Goal: Task Accomplishment & Management: Use online tool/utility

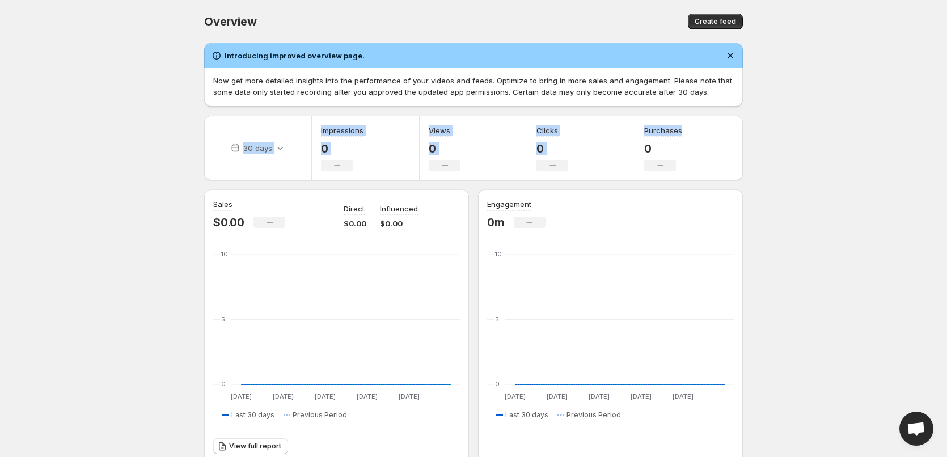
drag, startPoint x: 176, startPoint y: 125, endPoint x: 925, endPoint y: 141, distance: 749.6
click at [921, 141] on body "Home Feeds Videos Subscription Settings Overview. This page is ready Overview C…" at bounding box center [473, 228] width 947 height 457
click at [838, 143] on body "Home Feeds Videos Subscription Settings Overview. This page is ready Overview C…" at bounding box center [473, 228] width 947 height 457
click at [276, 151] on icon at bounding box center [279, 147] width 11 height 11
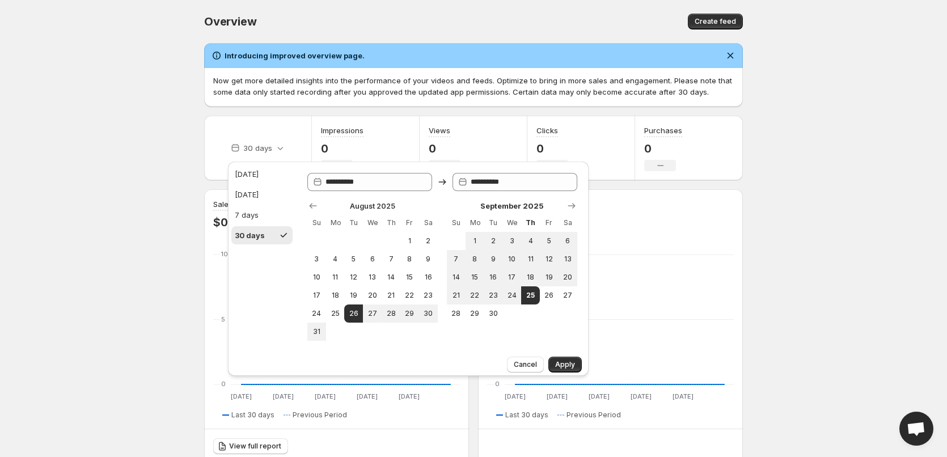
click at [126, 227] on body "Home Feeds Videos Subscription Settings Overview. This page is ready Overview C…" at bounding box center [473, 228] width 947 height 457
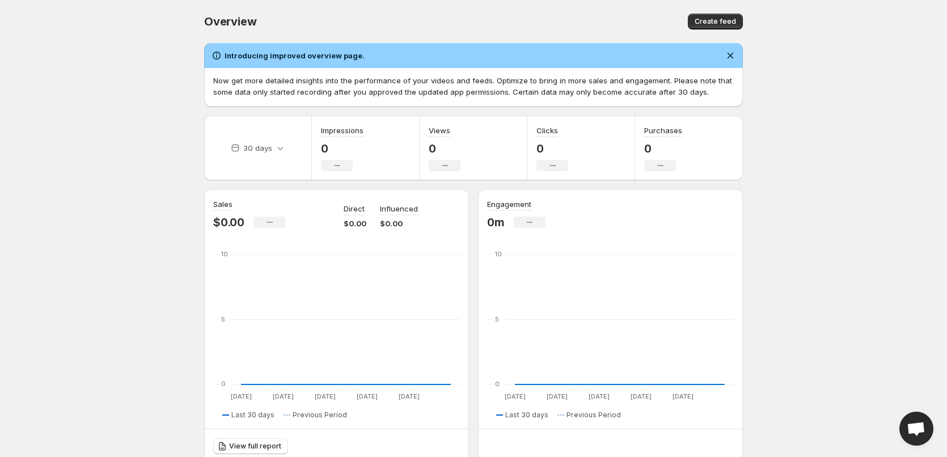
click at [118, 181] on body "Home Feeds Videos Subscription Settings Overview. This page is ready Overview C…" at bounding box center [473, 228] width 947 height 457
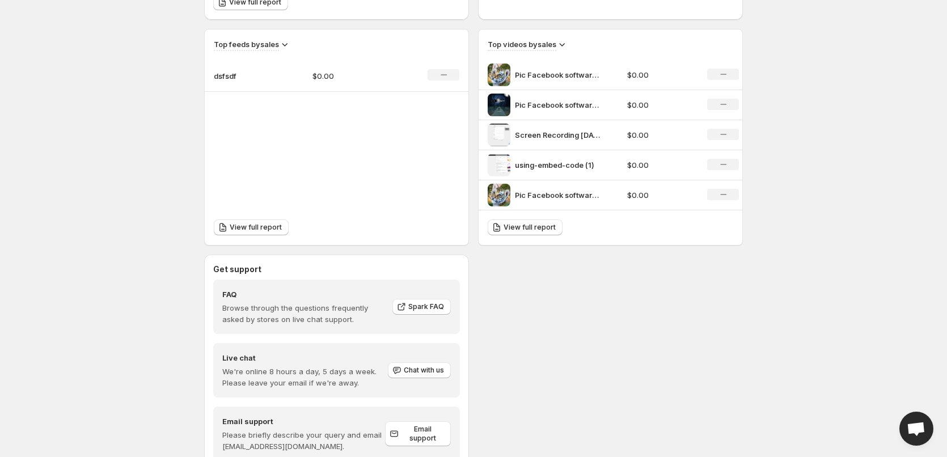
scroll to position [487, 0]
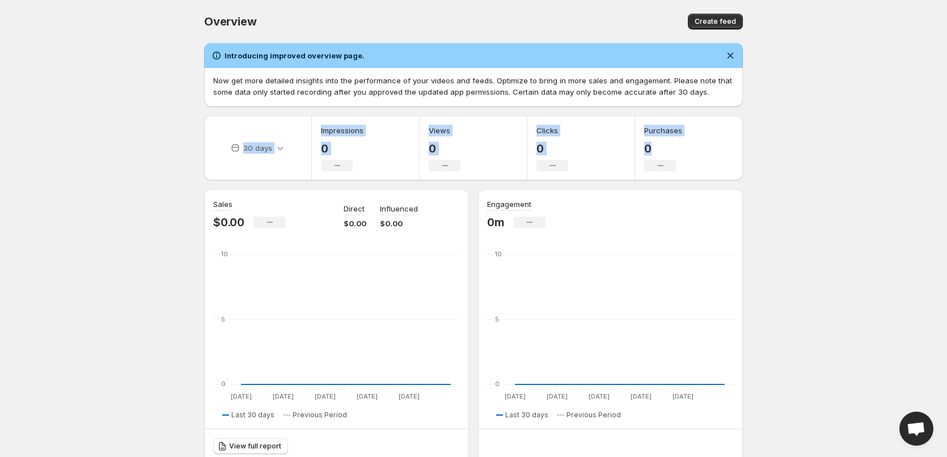
drag, startPoint x: 158, startPoint y: 125, endPoint x: 797, endPoint y: 178, distance: 641.1
click at [785, 178] on body "Home Feeds Videos Subscription Settings Overview. This page is ready Overview C…" at bounding box center [473, 228] width 947 height 457
click at [797, 178] on body "Home Feeds Videos Subscription Settings Overview. This page is ready Overview C…" at bounding box center [473, 228] width 947 height 457
drag, startPoint x: 817, startPoint y: 168, endPoint x: 127, endPoint y: 131, distance: 691.5
click at [128, 131] on body "Home Feeds Videos Subscription Settings Overview. This page is ready Overview C…" at bounding box center [473, 228] width 947 height 457
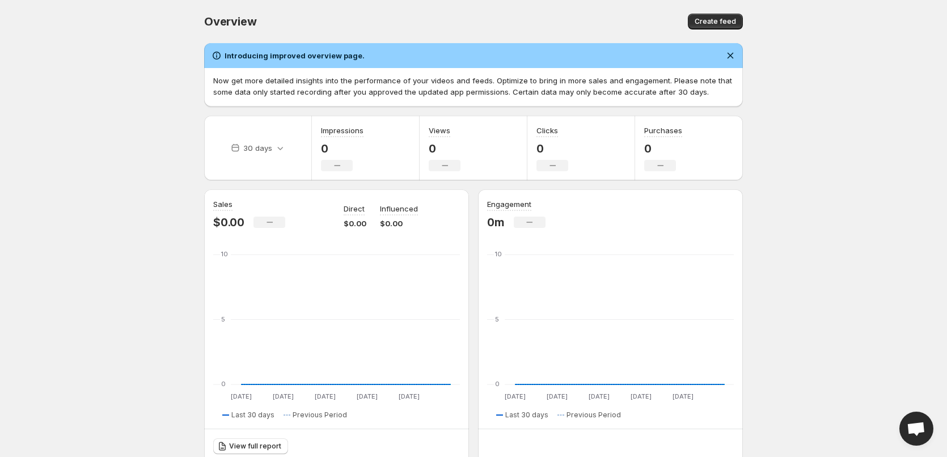
click at [126, 130] on body "Home Feeds Videos Subscription Settings Overview. This page is ready Overview C…" at bounding box center [473, 228] width 947 height 457
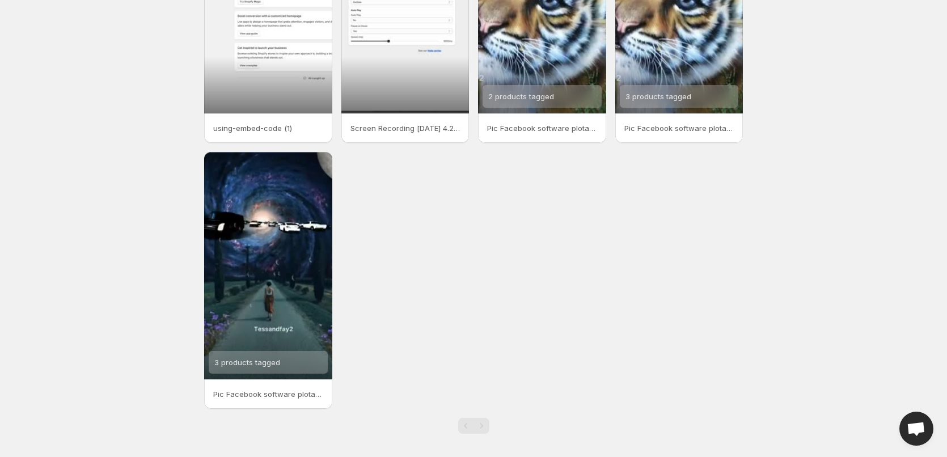
scroll to position [164, 0]
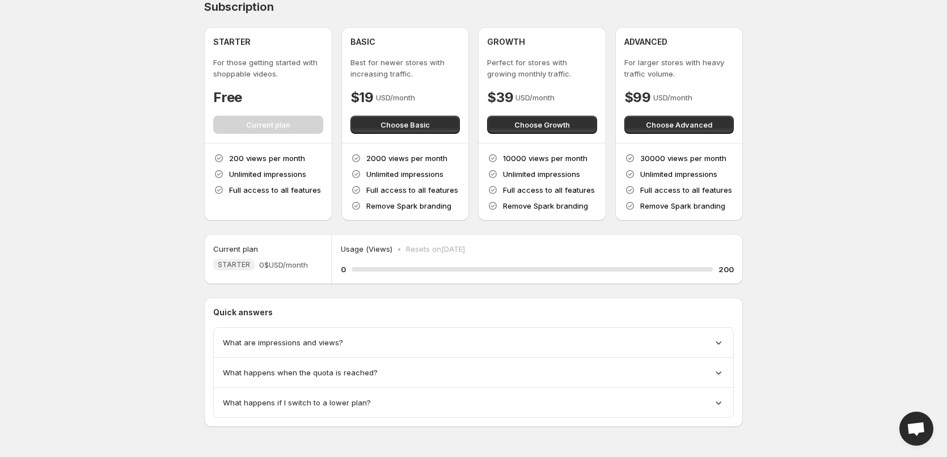
scroll to position [14, 0]
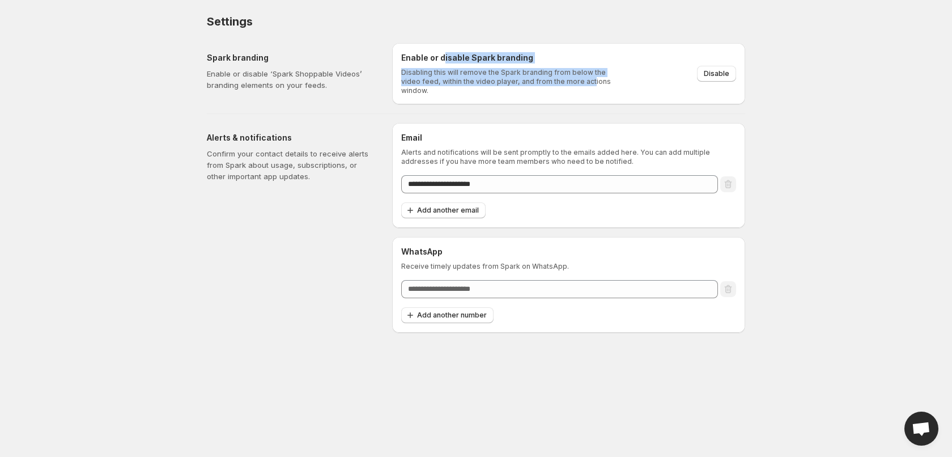
drag, startPoint x: 443, startPoint y: 61, endPoint x: 628, endPoint y: 89, distance: 187.0
click at [620, 89] on div "Enable or disable Spark branding Disabling this will remove the Spark branding …" at bounding box center [568, 73] width 353 height 61
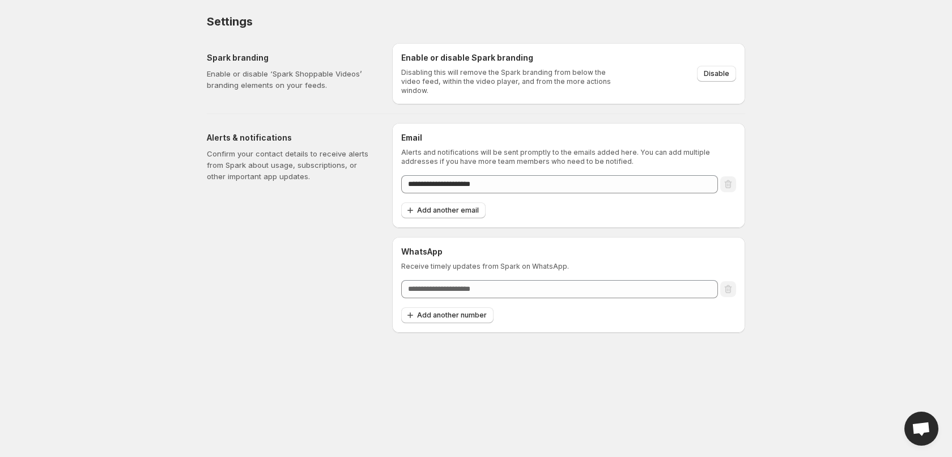
click at [641, 89] on div "Enable or disable Spark branding Disabling this will remove the Spark branding …" at bounding box center [568, 73] width 353 height 61
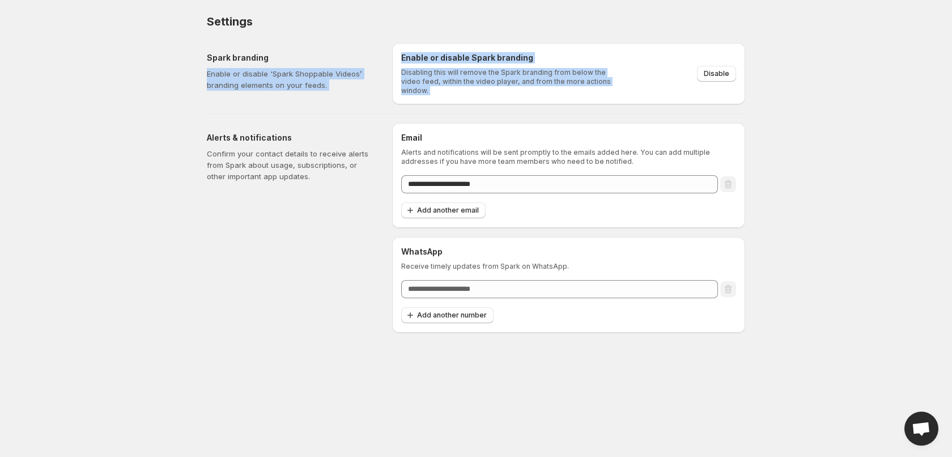
drag, startPoint x: 662, startPoint y: 86, endPoint x: 368, endPoint y: 45, distance: 296.4
click at [368, 45] on div "**********" at bounding box center [476, 166] width 566 height 333
click at [368, 43] on div "Settings. This page is ready Settings" at bounding box center [476, 21] width 539 height 43
drag, startPoint x: 366, startPoint y: 45, endPoint x: 574, endPoint y: 92, distance: 213.9
click at [569, 91] on div "**********" at bounding box center [476, 166] width 566 height 333
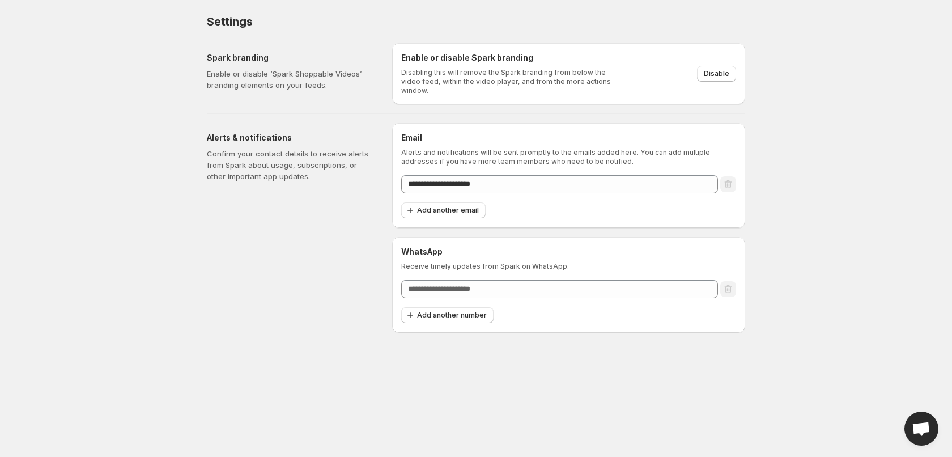
click at [574, 92] on div "Enable or disable Spark branding Disabling this will remove the Spark branding …" at bounding box center [568, 73] width 353 height 61
click at [719, 67] on button "Disable" at bounding box center [716, 74] width 39 height 16
drag, startPoint x: 466, startPoint y: 145, endPoint x: 582, endPoint y: 149, distance: 116.3
click at [577, 149] on div "Email Alerts and notifications will be sent promptly to the emails added here. …" at bounding box center [568, 149] width 335 height 34
click at [597, 150] on p "Alerts and notifications will be sent promptly to the emails added here. You ca…" at bounding box center [568, 157] width 335 height 18
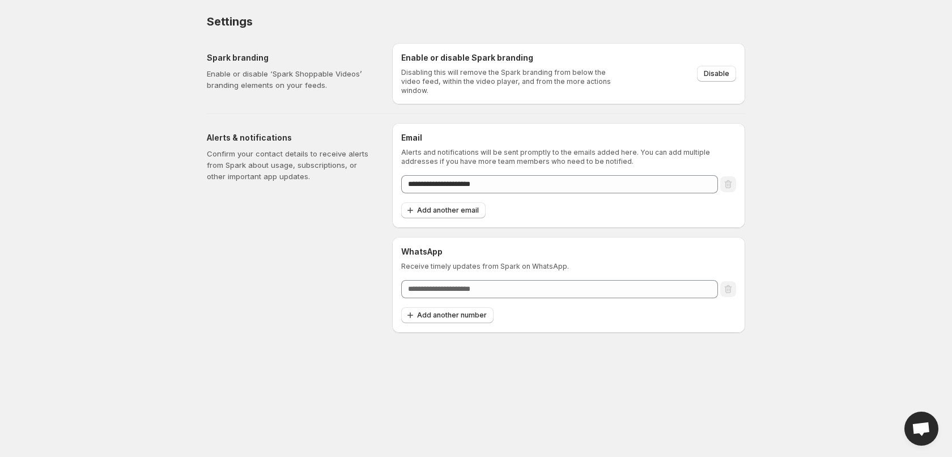
click at [210, 214] on div "Alerts & notifications Confirm your contact details to receive alerts from Spar…" at bounding box center [295, 228] width 176 height 210
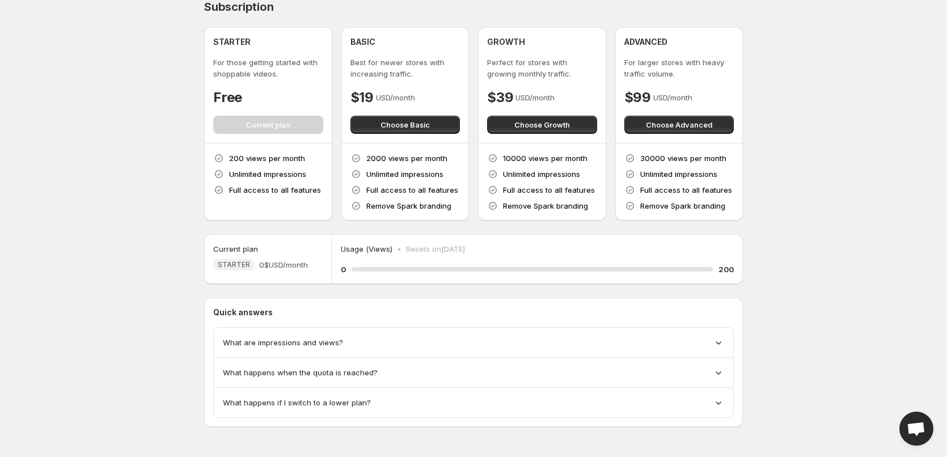
scroll to position [14, 0]
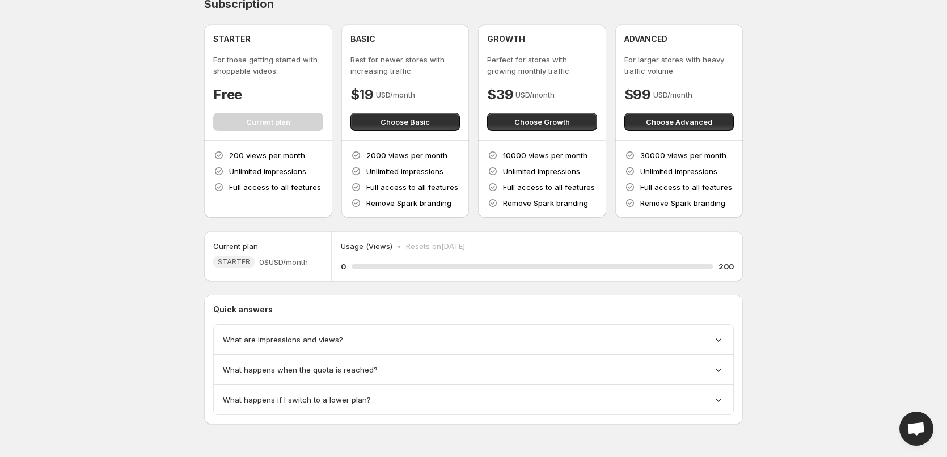
click at [316, 315] on p "Quick answers" at bounding box center [473, 309] width 520 height 11
click at [294, 342] on span "What are impressions and views?" at bounding box center [283, 339] width 120 height 11
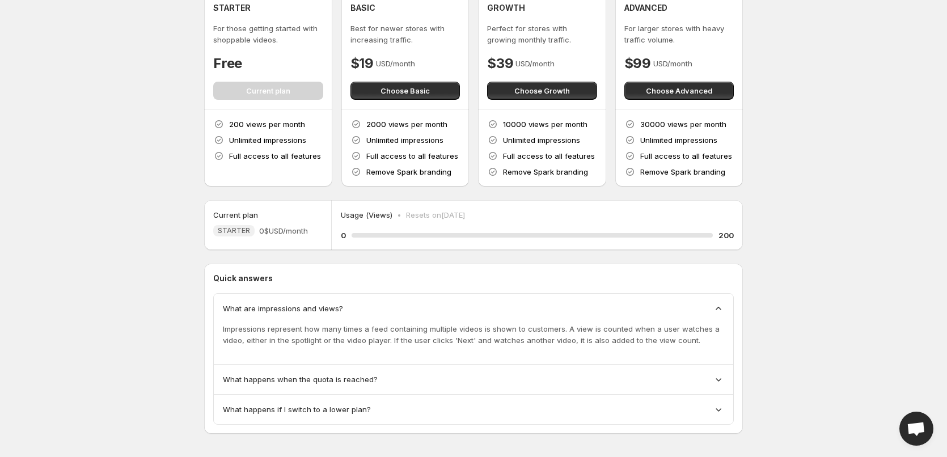
scroll to position [55, 0]
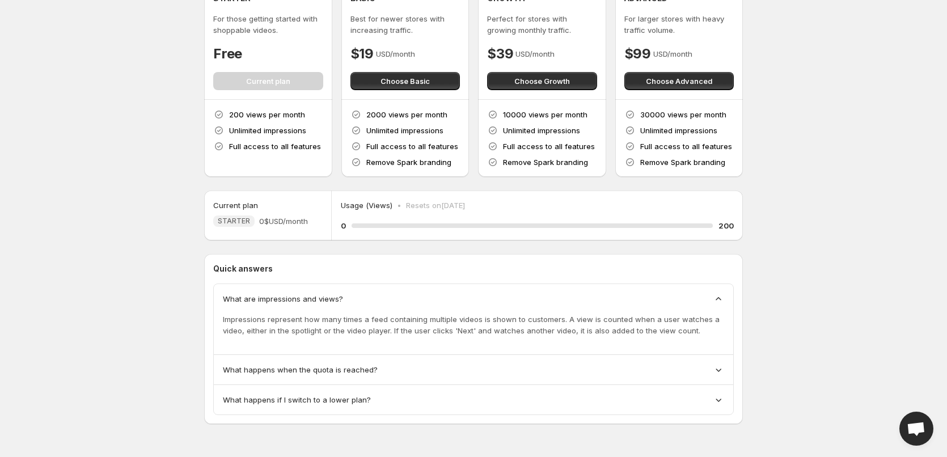
click at [274, 357] on div "What happens when the quota is reached?" at bounding box center [473, 370] width 519 height 30
click at [311, 365] on span "What happens when the quota is reached?" at bounding box center [300, 369] width 155 height 11
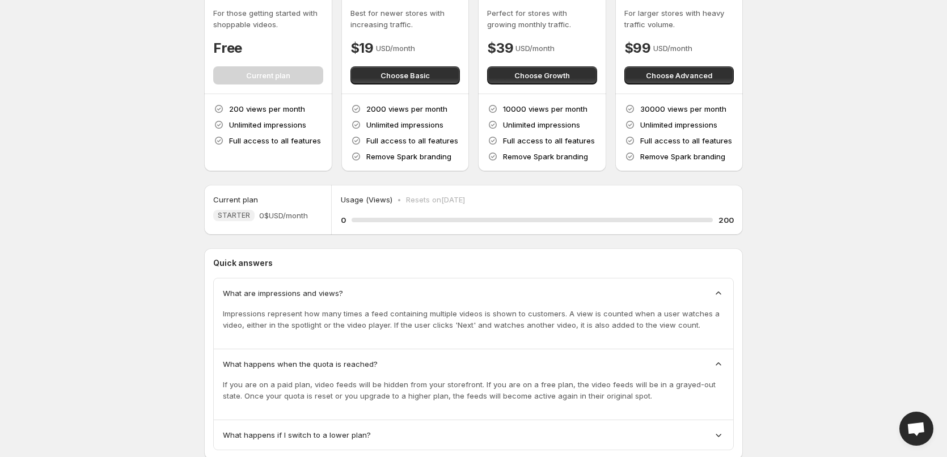
scroll to position [96, 0]
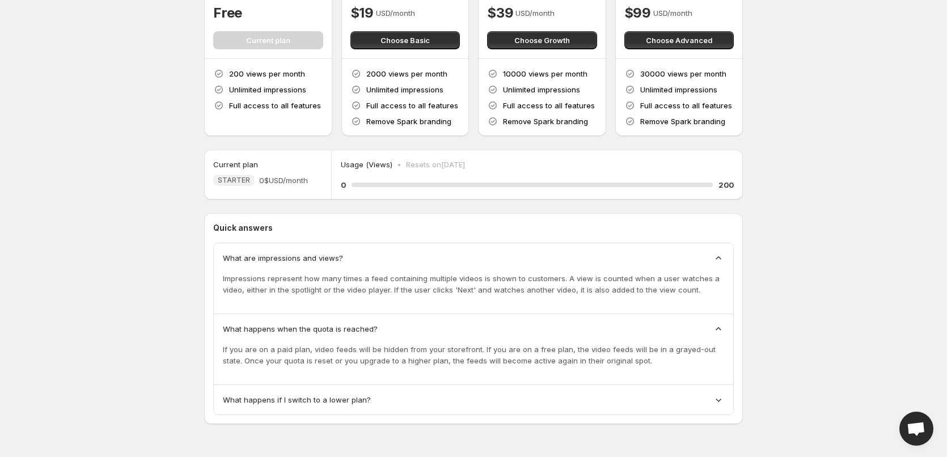
click at [357, 396] on span "What happens if I switch to a lower plan?" at bounding box center [297, 399] width 148 height 11
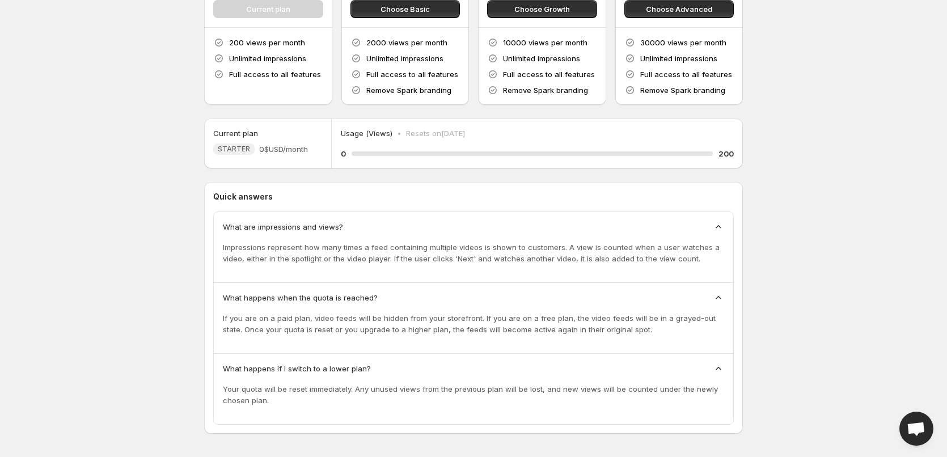
scroll to position [137, 0]
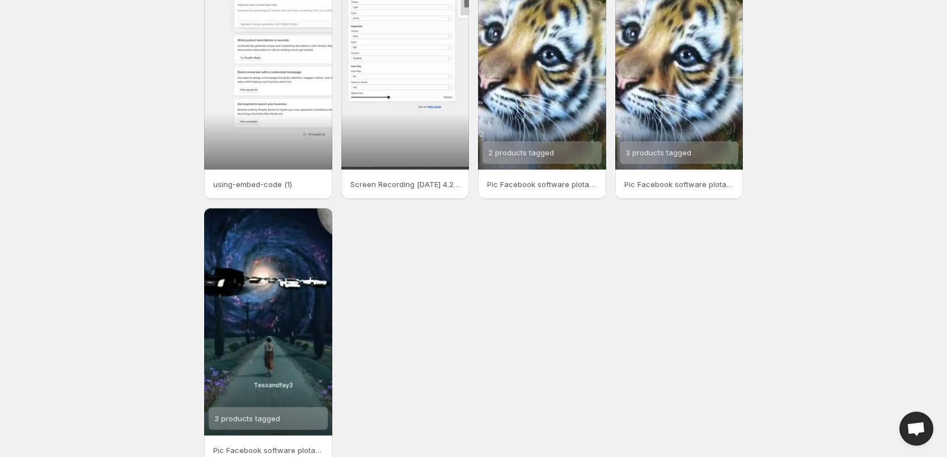
scroll to position [113, 0]
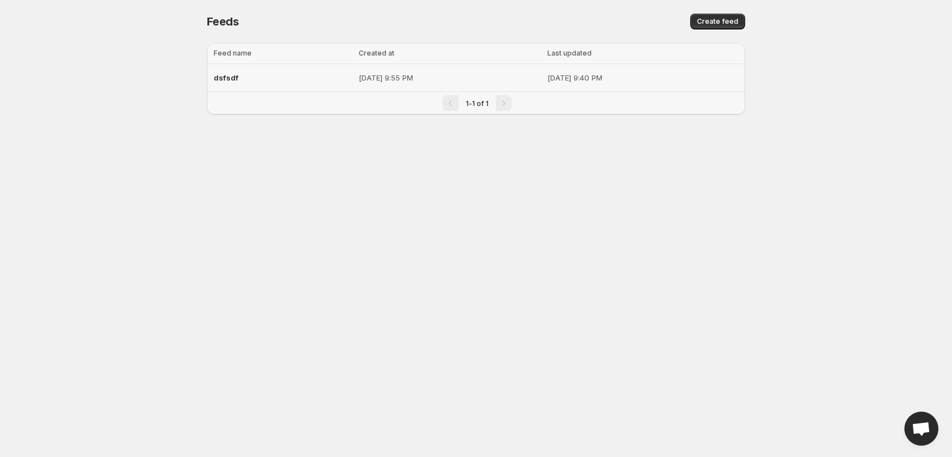
click at [280, 81] on div "dsfsdf" at bounding box center [283, 77] width 138 height 20
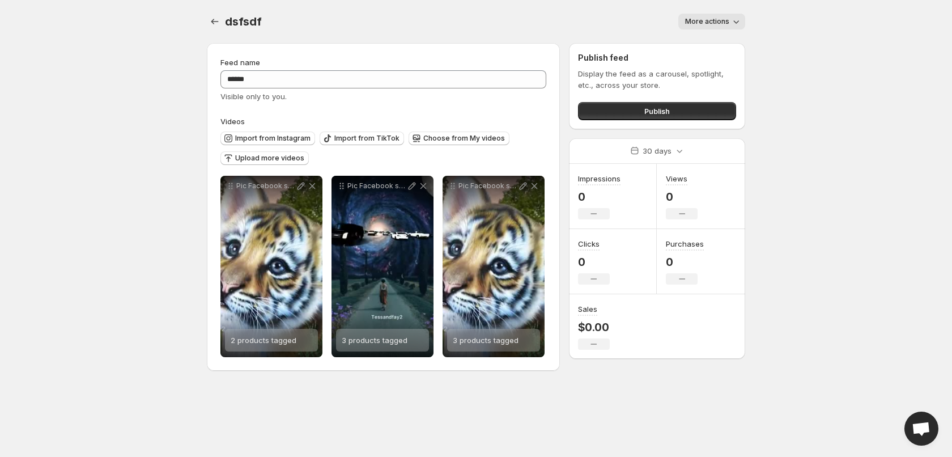
click at [112, 183] on body "**********" at bounding box center [476, 228] width 952 height 457
click at [688, 115] on button "Publish" at bounding box center [657, 111] width 158 height 18
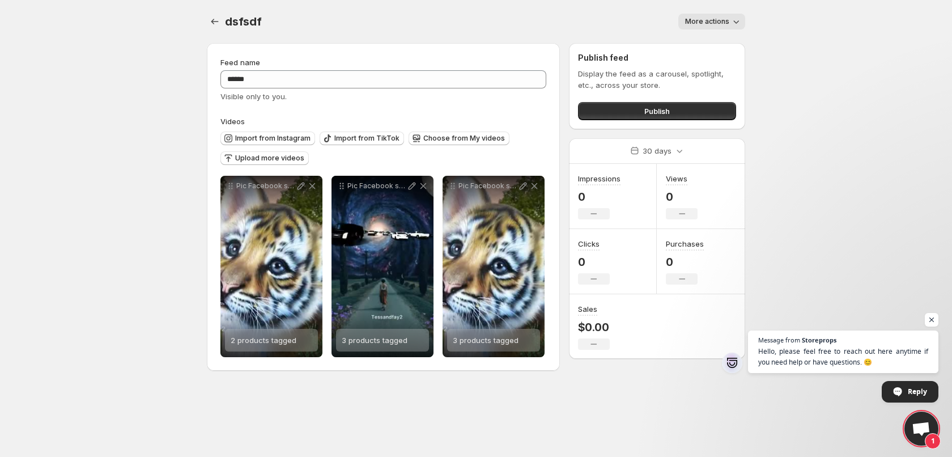
click at [793, 219] on body "**********" at bounding box center [476, 228] width 952 height 457
click at [859, 353] on span "Hello, please feel free to reach out here anytime if you need help or have ques…" at bounding box center [843, 357] width 173 height 22
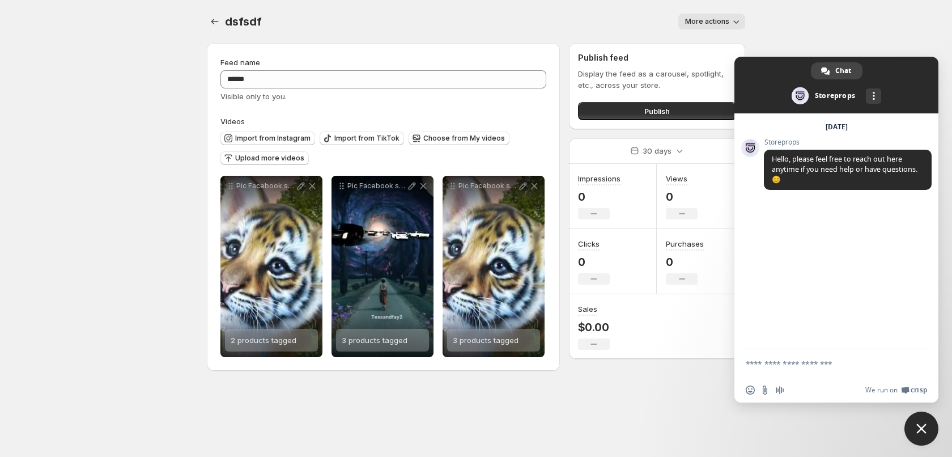
click at [921, 426] on span "Close chat" at bounding box center [922, 428] width 10 height 10
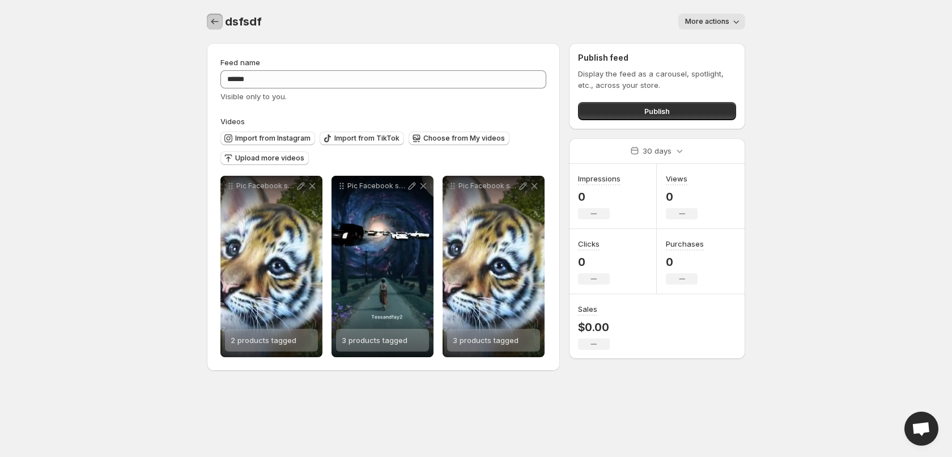
click at [215, 19] on icon "Settings" at bounding box center [214, 21] width 11 height 11
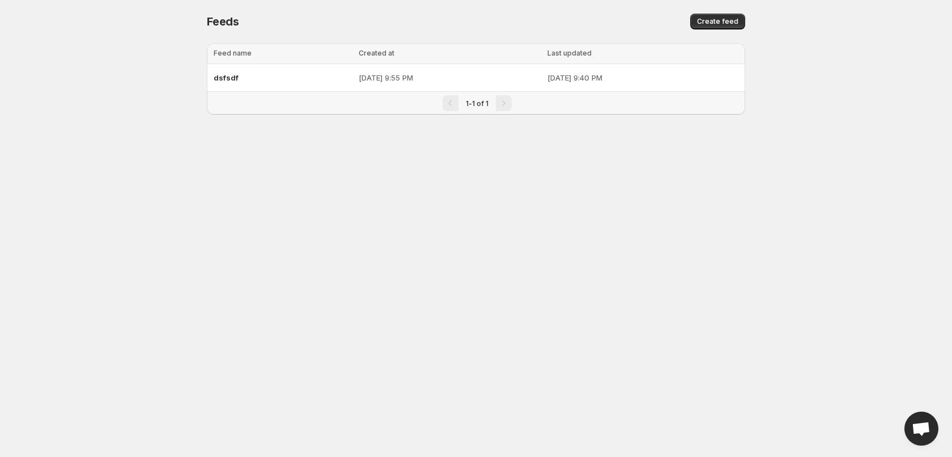
drag, startPoint x: 132, startPoint y: 152, endPoint x: 126, endPoint y: 158, distance: 8.0
click at [131, 153] on body "Home Feeds Videos Subscription Settings Feeds. This page is ready Feeds Create …" at bounding box center [476, 228] width 952 height 457
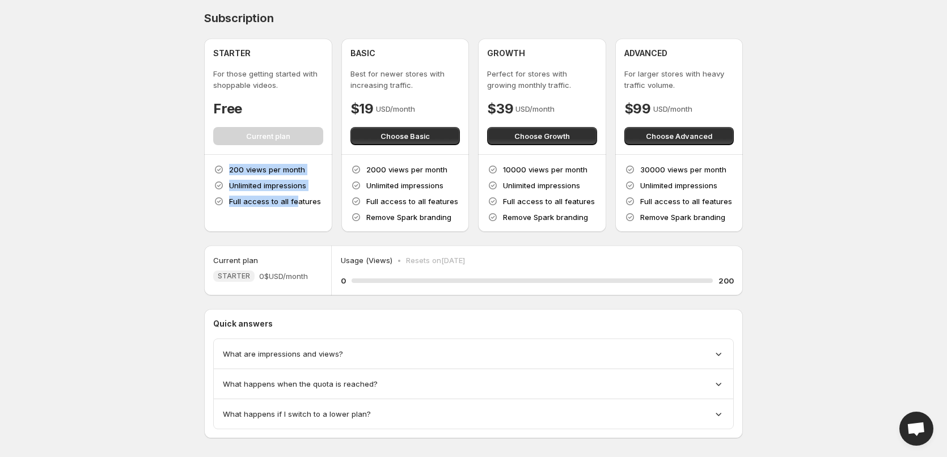
drag, startPoint x: 222, startPoint y: 170, endPoint x: 296, endPoint y: 199, distance: 79.9
click at [296, 199] on div "200 views per month Unlimited impressions Full access to all features" at bounding box center [268, 185] width 110 height 43
click at [297, 199] on p "Full access to all features" at bounding box center [275, 201] width 92 height 11
drag, startPoint x: 317, startPoint y: 202, endPoint x: 232, endPoint y: 175, distance: 90.0
click at [232, 175] on div "200 views per month Unlimited impressions Full access to all features" at bounding box center [268, 185] width 110 height 43
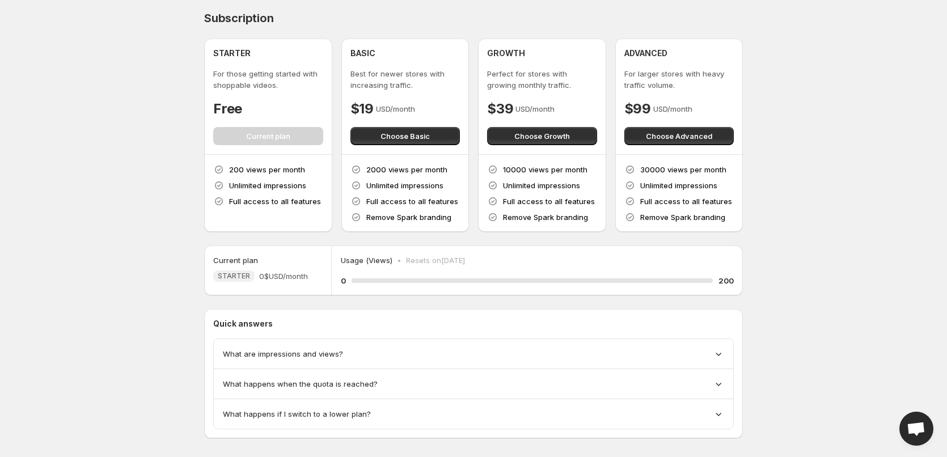
click at [230, 173] on p "200 views per month" at bounding box center [267, 169] width 76 height 11
drag, startPoint x: 206, startPoint y: 159, endPoint x: 319, endPoint y: 219, distance: 128.1
click at [318, 219] on div "200 views per month Unlimited impressions Full access to all features" at bounding box center [268, 193] width 128 height 77
click at [324, 220] on div "200 views per month Unlimited impressions Full access to all features" at bounding box center [268, 193] width 128 height 77
drag, startPoint x: 318, startPoint y: 204, endPoint x: 185, endPoint y: 155, distance: 141.3
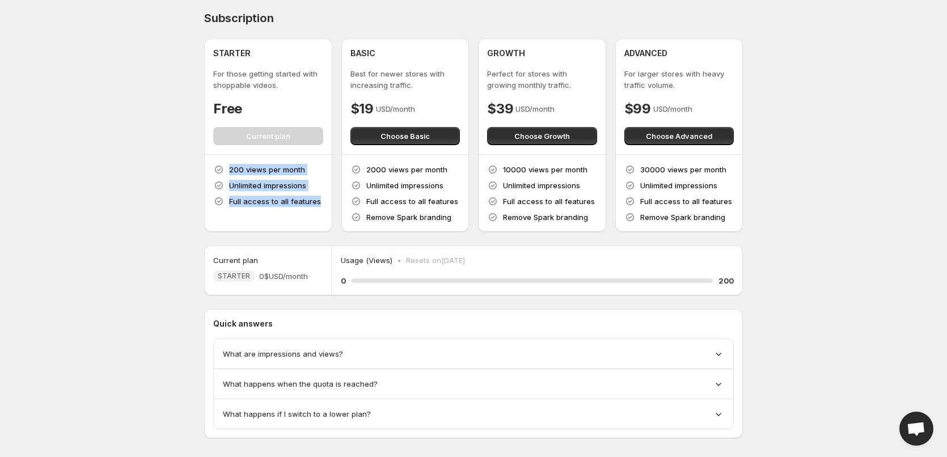
click at [185, 155] on body "Home Feeds Videos Subscription Settings Subscription STARTER For those getting …" at bounding box center [473, 228] width 947 height 457
drag, startPoint x: 211, startPoint y: 165, endPoint x: 322, endPoint y: 211, distance: 120.2
click at [322, 211] on div "200 views per month Unlimited impressions Full access to all features" at bounding box center [268, 193] width 128 height 77
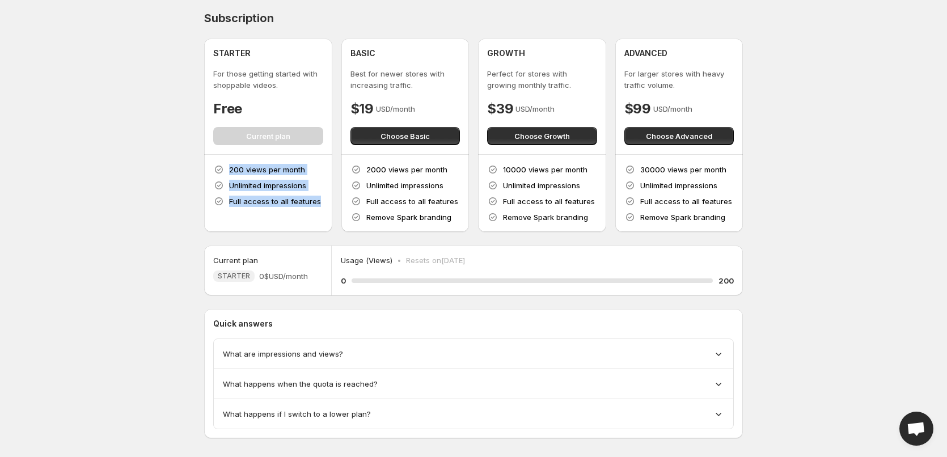
drag, startPoint x: 327, startPoint y: 206, endPoint x: 185, endPoint y: 155, distance: 150.8
click at [186, 155] on body "Home Feeds Videos Subscription Settings Subscription STARTER For those getting …" at bounding box center [473, 228] width 947 height 457
click at [185, 155] on body "Home Feeds Videos Subscription Settings Subscription STARTER For those getting …" at bounding box center [473, 228] width 947 height 457
drag, startPoint x: 227, startPoint y: 172, endPoint x: 299, endPoint y: 212, distance: 83.0
click at [291, 210] on div "Subscription STARTER For those getting started with shoppable videos. Free Curr…" at bounding box center [469, 234] width 548 height 464
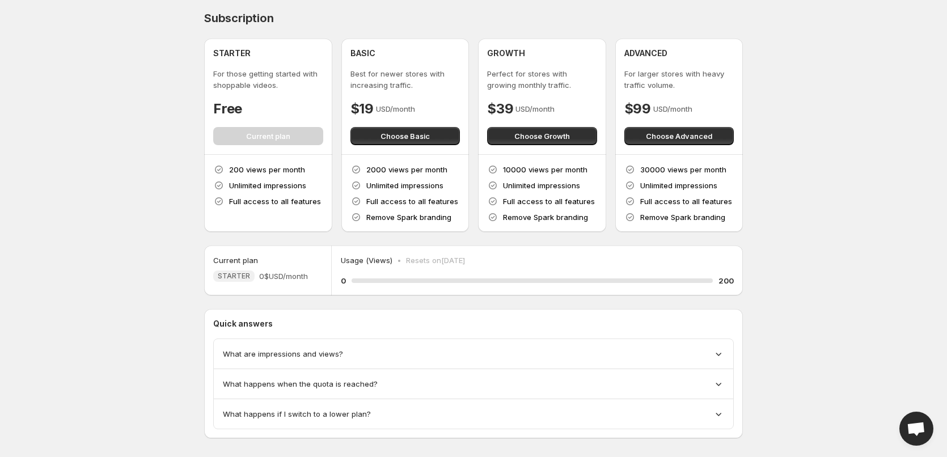
click at [299, 212] on div "200 views per month Unlimited impressions Full access to all features" at bounding box center [268, 193] width 128 height 77
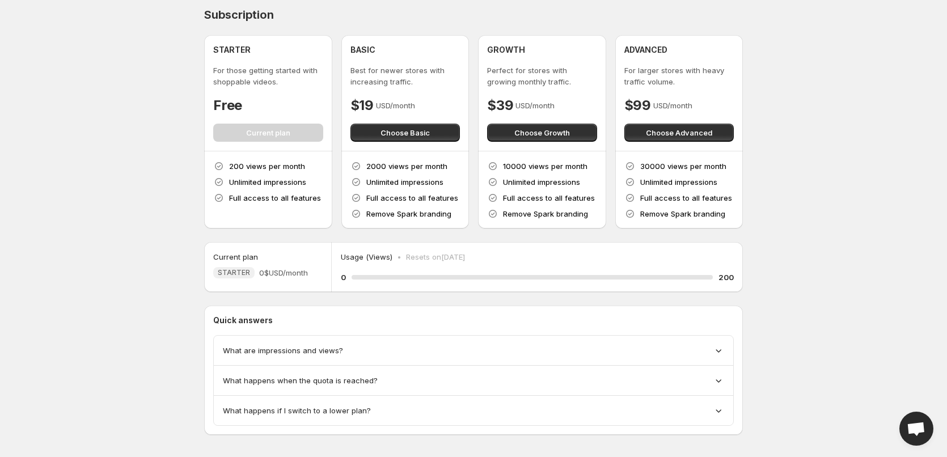
scroll to position [14, 0]
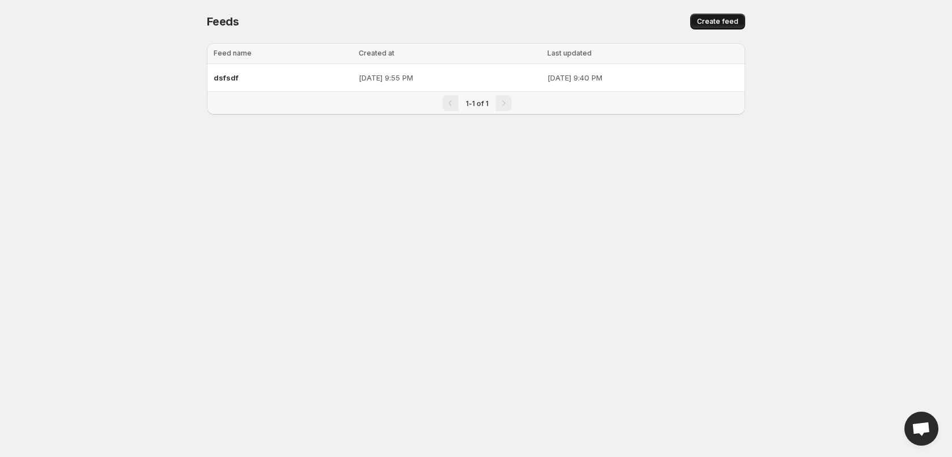
click at [706, 15] on button "Create feed" at bounding box center [718, 22] width 55 height 16
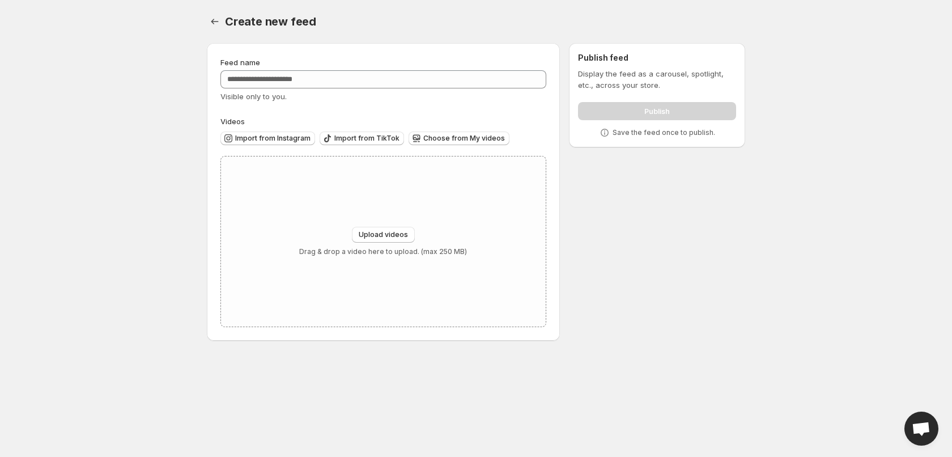
click at [312, 68] on div "Feed name" at bounding box center [384, 62] width 326 height 11
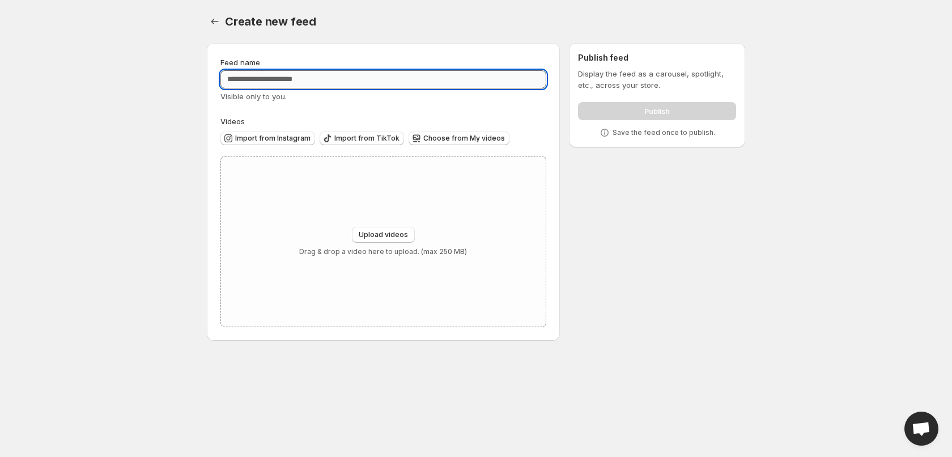
click at [294, 79] on input "Feed name" at bounding box center [384, 79] width 326 height 18
type input "*******"
click at [289, 142] on span "Import from Instagram" at bounding box center [272, 138] width 75 height 9
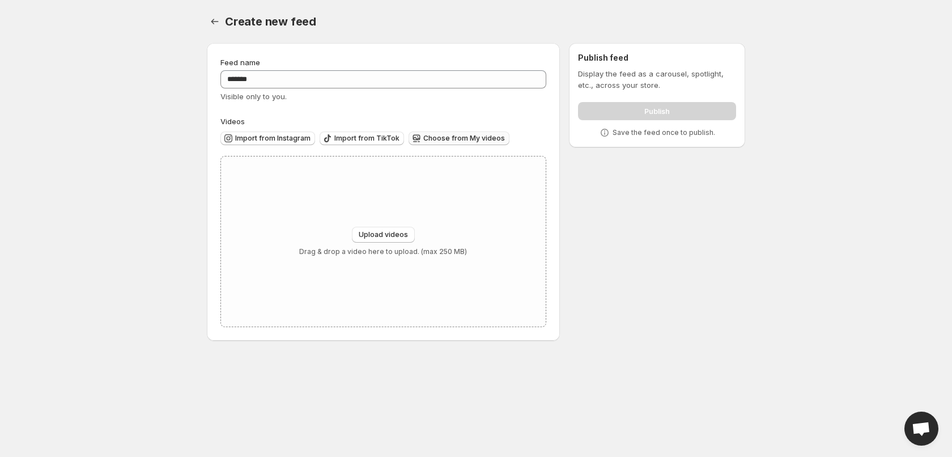
click at [453, 139] on span "Choose from My videos" at bounding box center [464, 138] width 82 height 9
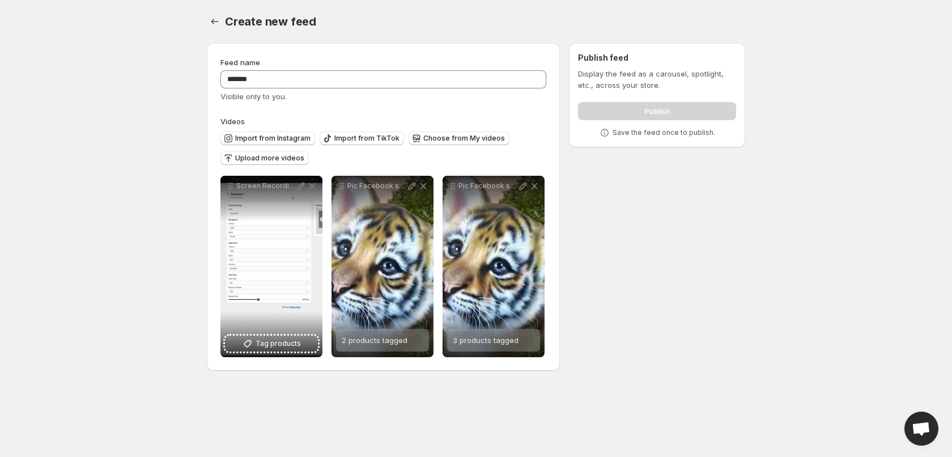
drag, startPoint x: 660, startPoint y: 187, endPoint x: 669, endPoint y: 133, distance: 54.6
click at [660, 187] on div "**********" at bounding box center [472, 209] width 548 height 350
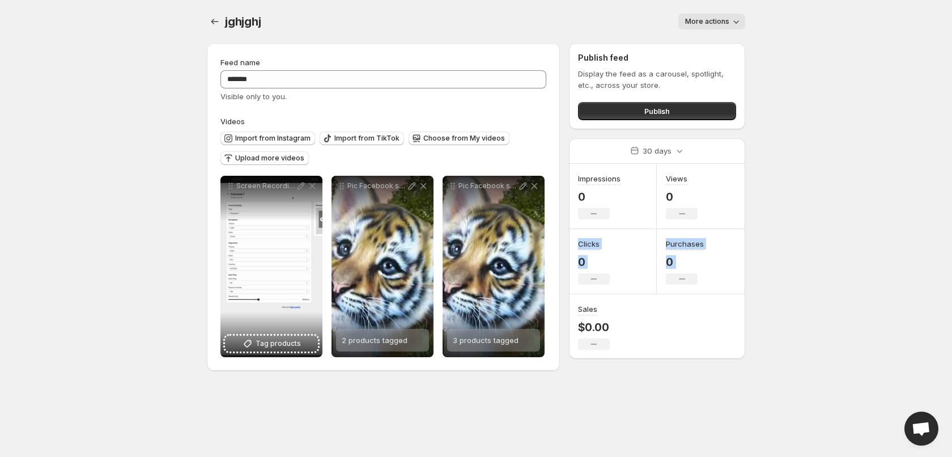
drag, startPoint x: 675, startPoint y: 195, endPoint x: 754, endPoint y: 313, distance: 141.8
click at [754, 313] on div "**********" at bounding box center [476, 192] width 566 height 384
click at [702, 332] on div "Impressions 0 No change Views 0 No change Clicks 0 No change Purchases 0 No cha…" at bounding box center [657, 261] width 176 height 195
drag, startPoint x: 660, startPoint y: 341, endPoint x: 596, endPoint y: 180, distance: 173.8
click at [597, 190] on div "Impressions 0 No change Views 0 No change Clicks 0 No change Purchases 0 No cha…" at bounding box center [657, 261] width 176 height 195
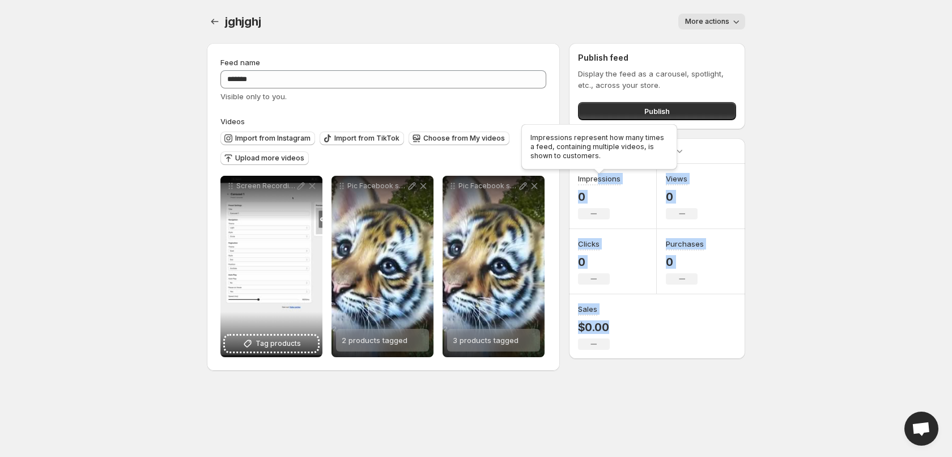
click at [596, 179] on h3 "Impressions" at bounding box center [599, 178] width 43 height 11
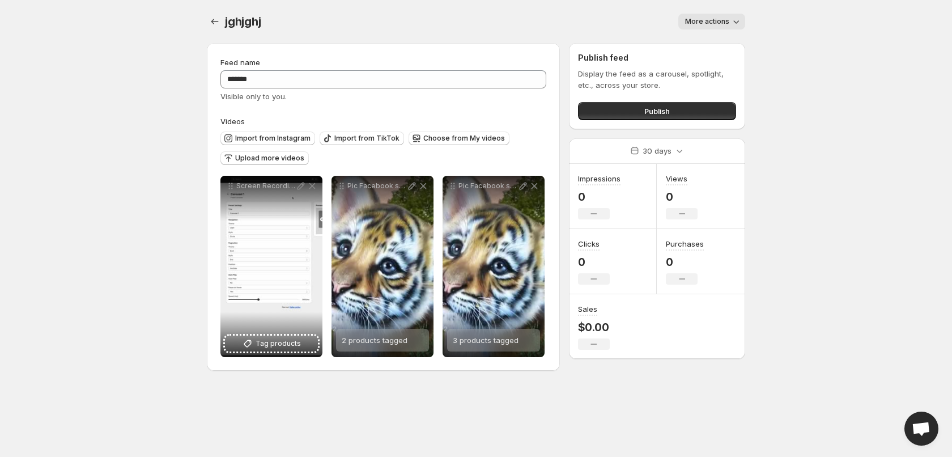
drag, startPoint x: 649, startPoint y: 207, endPoint x: 656, endPoint y: 215, distance: 10.5
click at [650, 208] on div "Impressions 0 No change" at bounding box center [613, 196] width 88 height 65
drag, startPoint x: 594, startPoint y: 248, endPoint x: 714, endPoint y: 266, distance: 121.6
click at [691, 262] on div "Impressions 0 No change Views 0 No change Clicks 0 No change Purchases 0 No cha…" at bounding box center [657, 261] width 176 height 195
click at [721, 268] on div "Purchases 0 No change" at bounding box center [701, 261] width 88 height 65
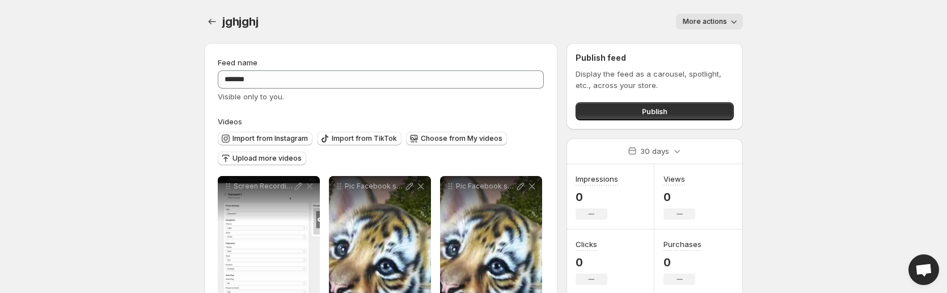
scroll to position [95, 0]
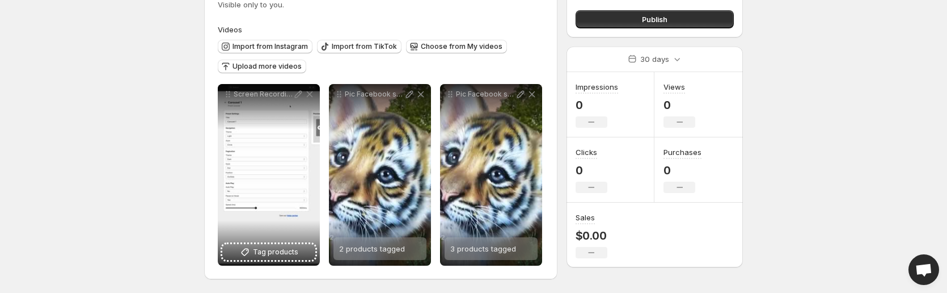
drag, startPoint x: 846, startPoint y: 155, endPoint x: 858, endPoint y: 198, distance: 45.2
click at [847, 154] on body "**********" at bounding box center [473, 54] width 947 height 293
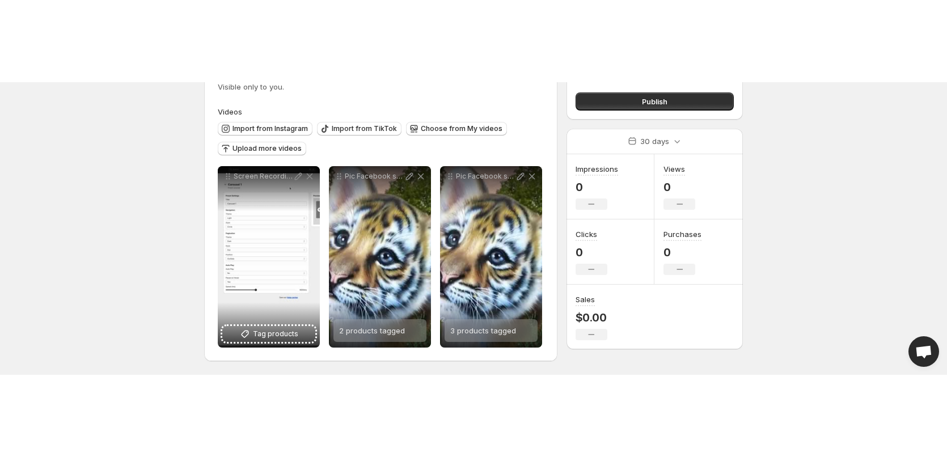
scroll to position [0, 0]
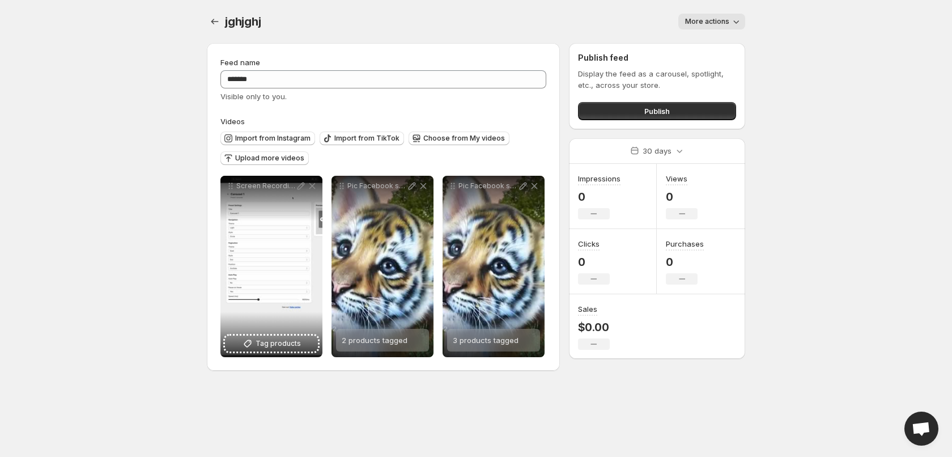
click at [867, 214] on body "**********" at bounding box center [476, 228] width 952 height 457
drag, startPoint x: 596, startPoint y: 70, endPoint x: 827, endPoint y: 150, distance: 243.7
click at [795, 149] on body "**********" at bounding box center [476, 228] width 952 height 457
click at [827, 150] on body "**********" at bounding box center [476, 228] width 952 height 457
click at [669, 120] on button "Publish" at bounding box center [657, 111] width 158 height 18
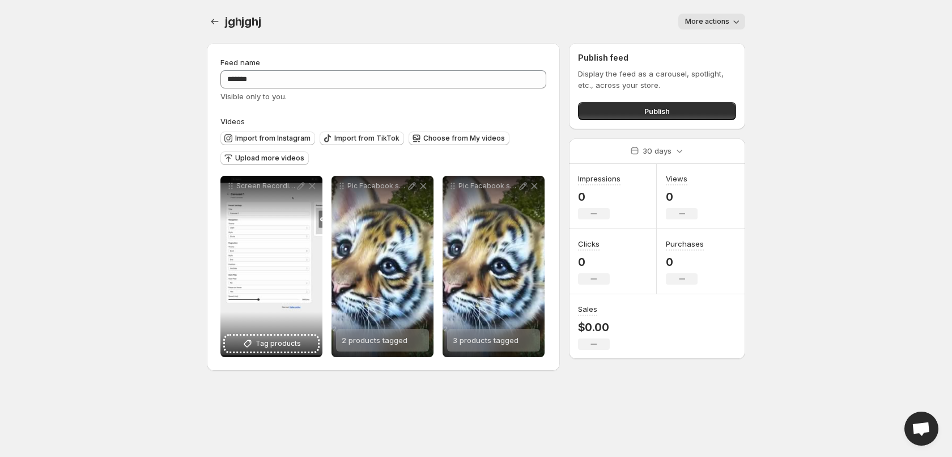
click at [718, 27] on button "More actions" at bounding box center [712, 22] width 67 height 16
click at [821, 37] on body "**********" at bounding box center [476, 228] width 952 height 457
click at [204, 19] on div "**********" at bounding box center [476, 192] width 566 height 384
click at [213, 17] on icon "Settings" at bounding box center [214, 21] width 11 height 11
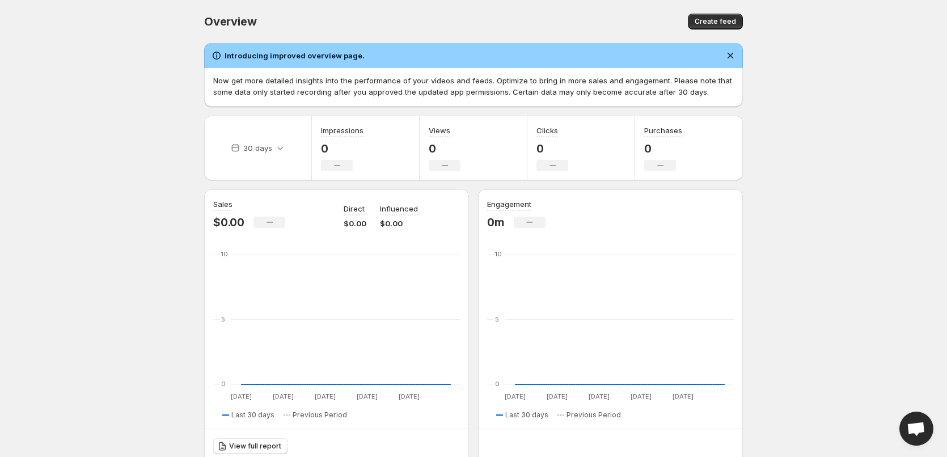
click at [701, 28] on button "Create feed" at bounding box center [715, 22] width 55 height 16
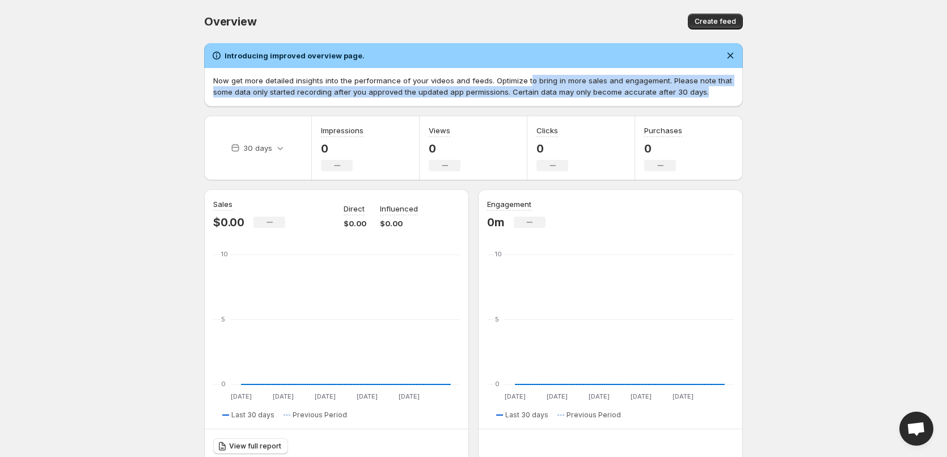
drag, startPoint x: 526, startPoint y: 81, endPoint x: 768, endPoint y: 113, distance: 243.6
click at [762, 113] on body "Home Feeds Videos Subscription Settings Overview. This page is ready Overview C…" at bounding box center [473, 228] width 947 height 457
click at [728, 101] on div "Now get more detailed insights into the performance of your videos and feeds. O…" at bounding box center [473, 87] width 539 height 39
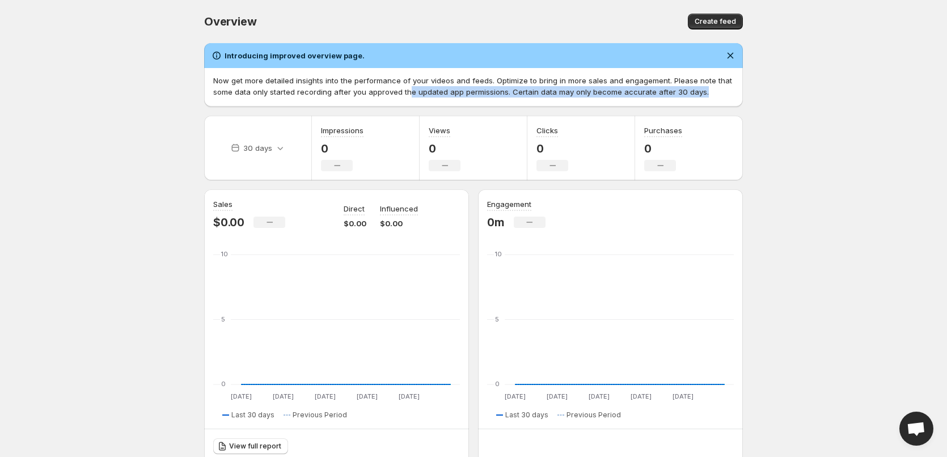
drag, startPoint x: 710, startPoint y: 99, endPoint x: 396, endPoint y: 96, distance: 314.7
click at [402, 96] on p "Now get more detailed insights into the performance of your videos and feeds. O…" at bounding box center [473, 86] width 520 height 23
click at [394, 96] on p "Now get more detailed insights into the performance of your videos and feeds. O…" at bounding box center [473, 86] width 520 height 23
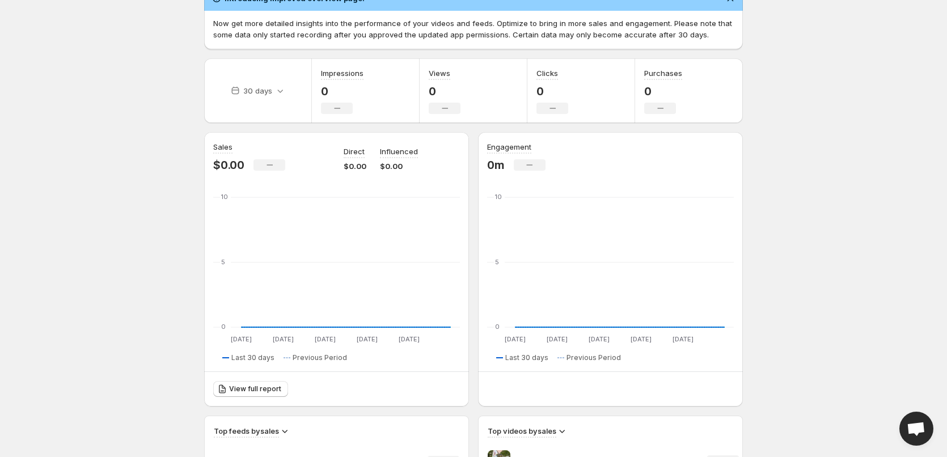
scroll to position [57, 0]
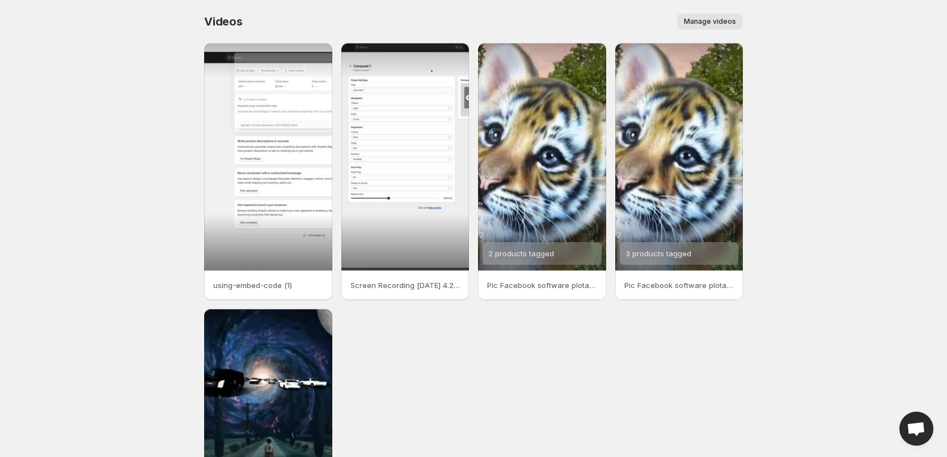
click at [726, 21] on span "Manage videos" at bounding box center [710, 21] width 52 height 9
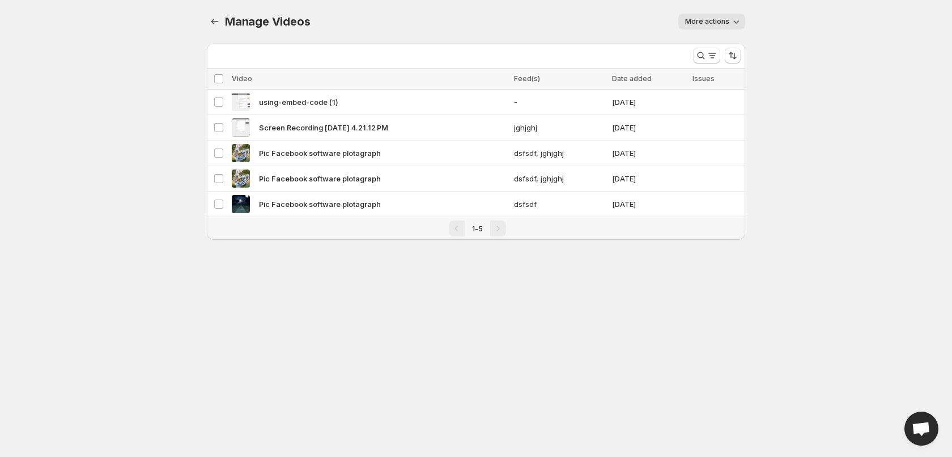
click at [719, 20] on span "More actions" at bounding box center [707, 21] width 44 height 9
click at [721, 44] on span "Regenerate missing previews" at bounding box center [739, 45] width 105 height 9
click at [341, 128] on span "Screen Recording [DATE] 4.21.12 PM" at bounding box center [323, 127] width 129 height 11
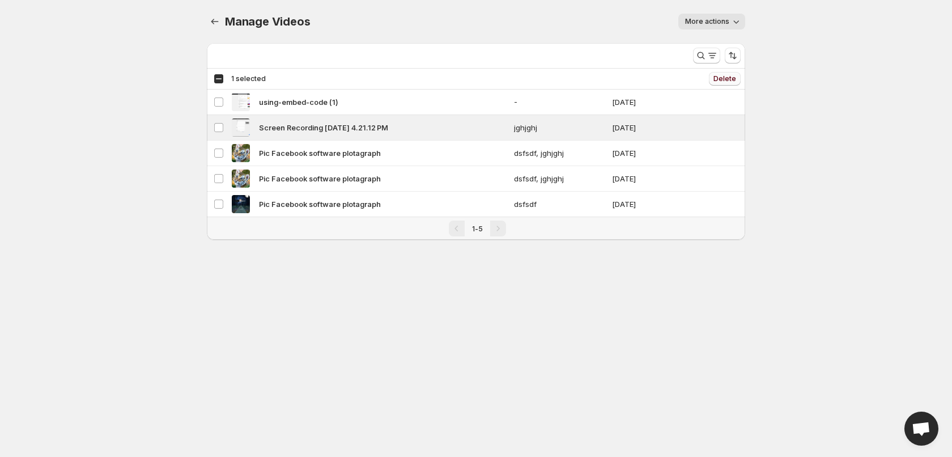
click at [729, 81] on span "Delete" at bounding box center [725, 78] width 23 height 9
click at [500, 234] on div "Pagination" at bounding box center [498, 229] width 16 height 16
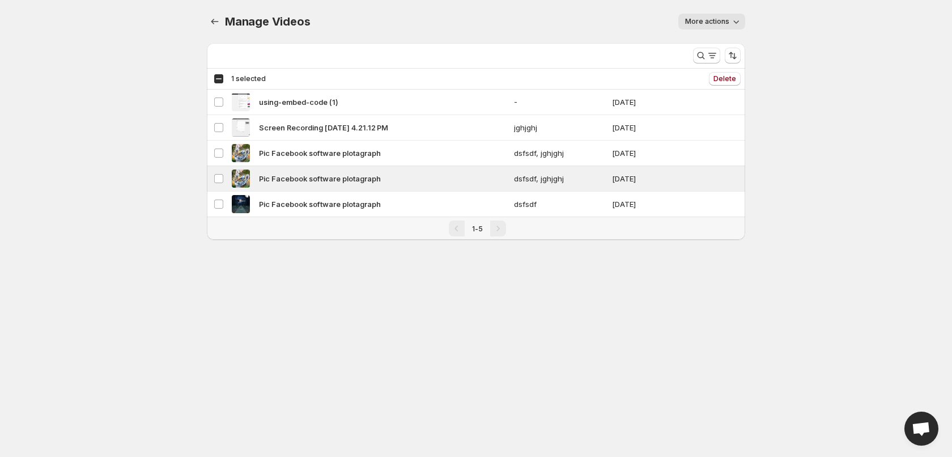
click at [497, 234] on div "Pagination" at bounding box center [498, 229] width 16 height 16
drag, startPoint x: 464, startPoint y: 233, endPoint x: 478, endPoint y: 230, distance: 14.5
click at [476, 231] on div "1-5" at bounding box center [477, 229] width 57 height 16
click at [478, 230] on span "1-5" at bounding box center [477, 228] width 11 height 9
drag, startPoint x: 485, startPoint y: 230, endPoint x: 479, endPoint y: 230, distance: 6.3
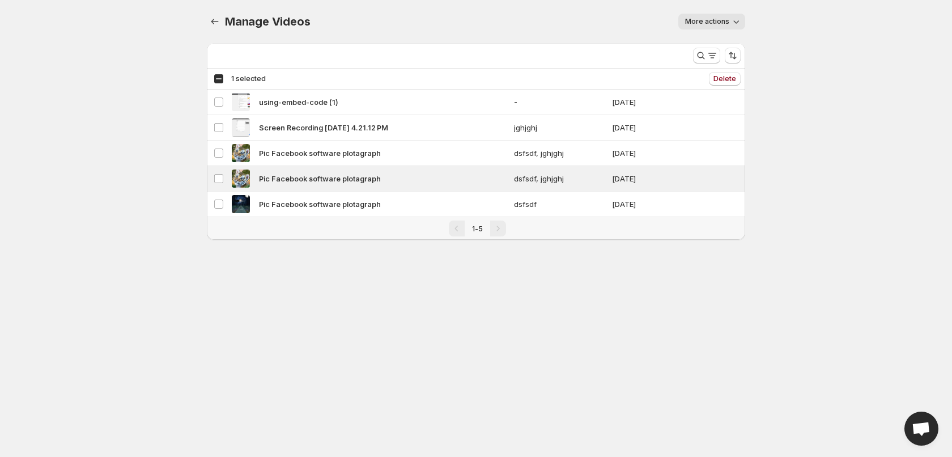
click at [480, 230] on div "1-5" at bounding box center [477, 228] width 24 height 11
click at [479, 230] on span "1-5" at bounding box center [477, 228] width 11 height 9
click at [713, 60] on icon "Search and filter results" at bounding box center [712, 55] width 11 height 11
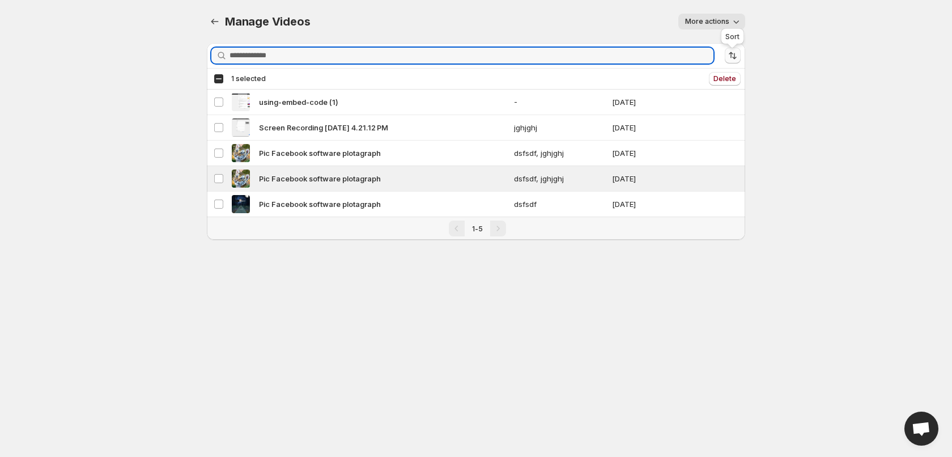
click at [735, 60] on icon "Sort the results" at bounding box center [732, 55] width 11 height 11
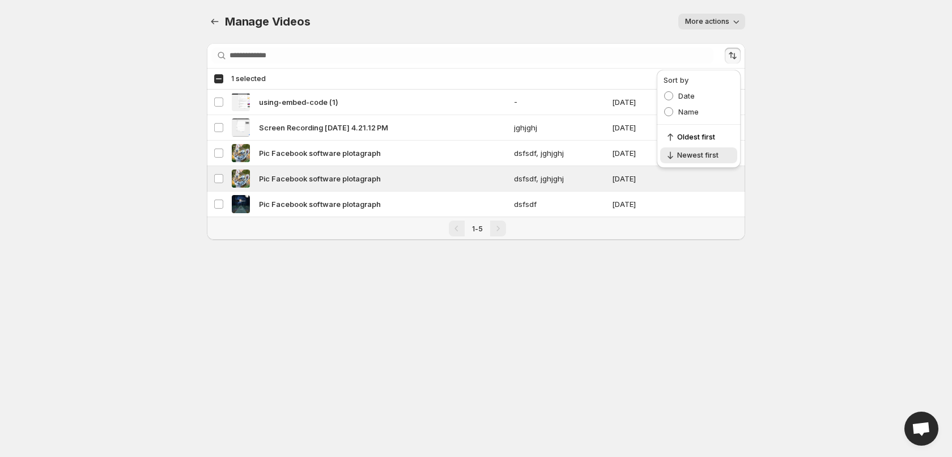
click at [680, 145] on div "Oldest first Newest first" at bounding box center [699, 146] width 84 height 43
click at [686, 137] on span "Oldest first" at bounding box center [703, 137] width 53 height 9
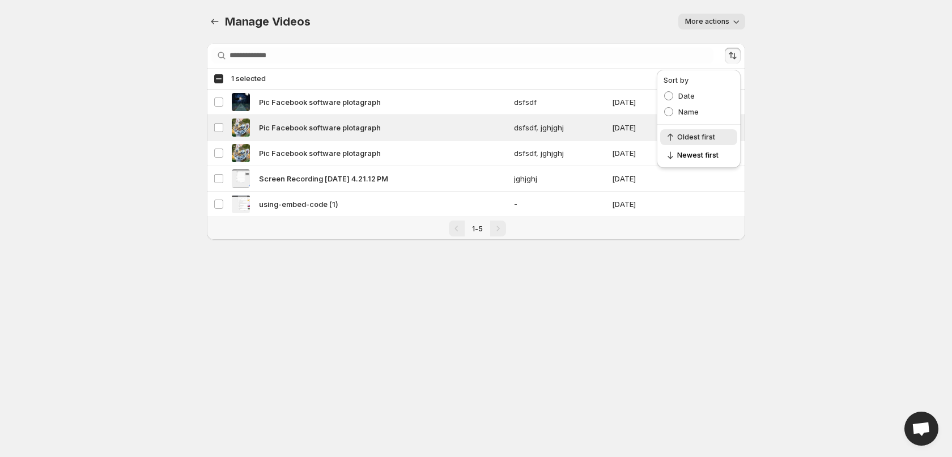
click at [167, 107] on body "Home Feeds Videos Subscription Settings Manage Videos. This page is ready Manag…" at bounding box center [476, 228] width 952 height 457
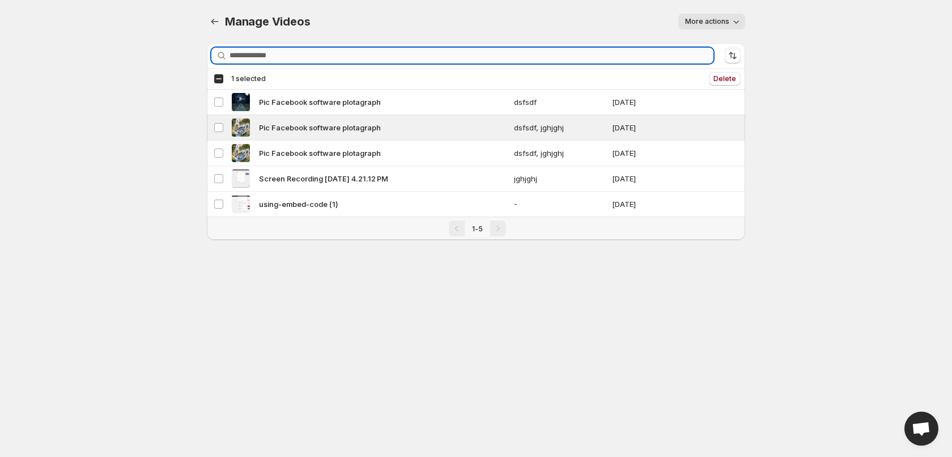
click at [241, 59] on input "Search videos" at bounding box center [472, 56] width 484 height 16
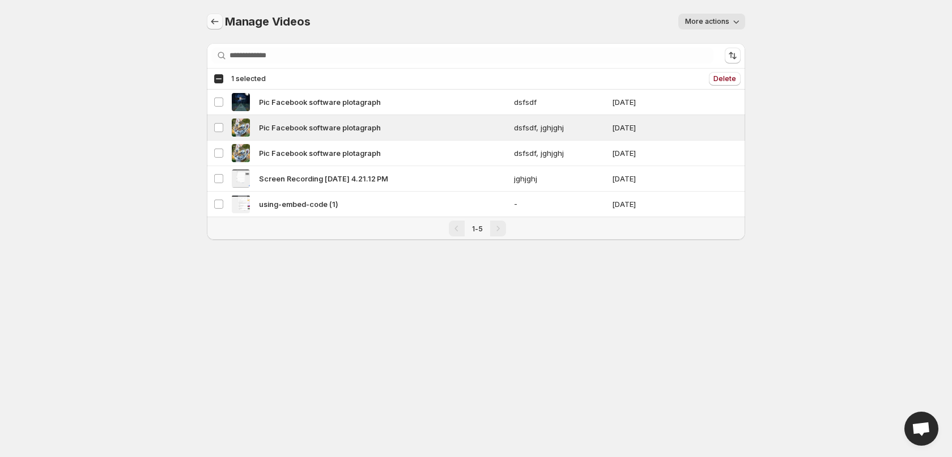
click at [222, 20] on div at bounding box center [216, 22] width 18 height 16
click at [219, 20] on icon "Manage Videos" at bounding box center [214, 21] width 11 height 11
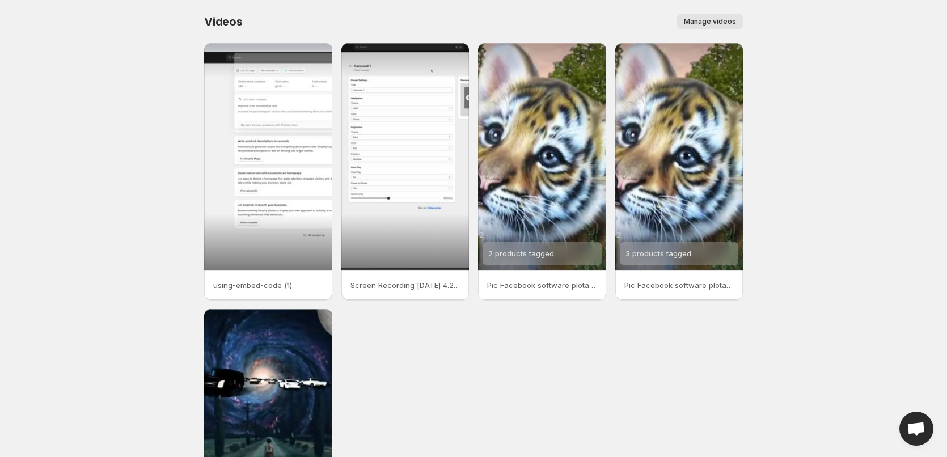
click at [213, 28] on h1 "Videos" at bounding box center [223, 22] width 39 height 14
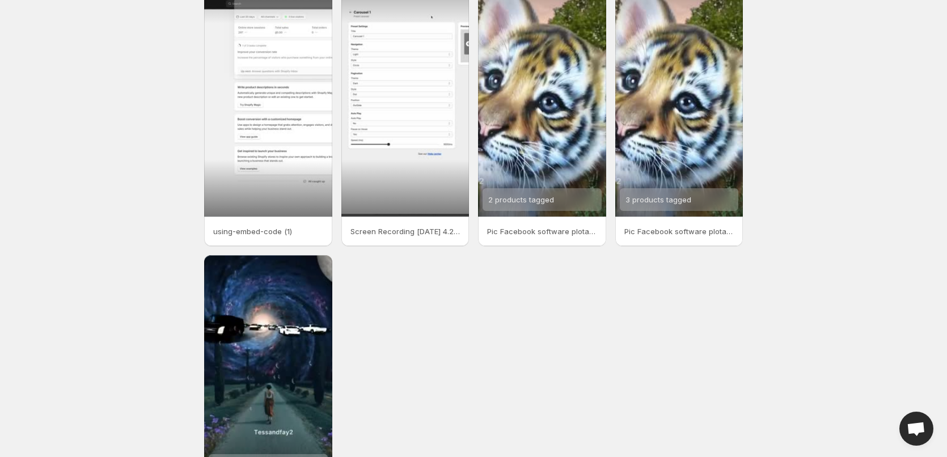
scroll to position [164, 0]
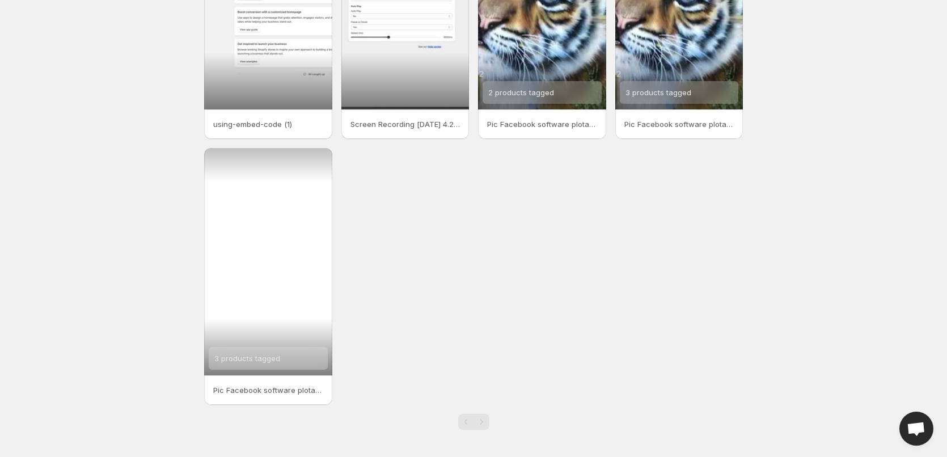
click at [288, 235] on div "3 products tagged" at bounding box center [268, 261] width 128 height 227
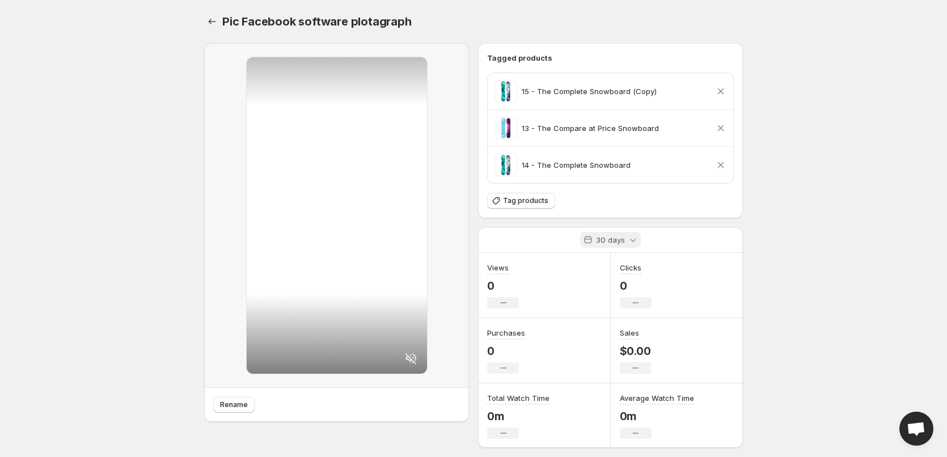
click at [613, 241] on p "30 days" at bounding box center [610, 239] width 29 height 11
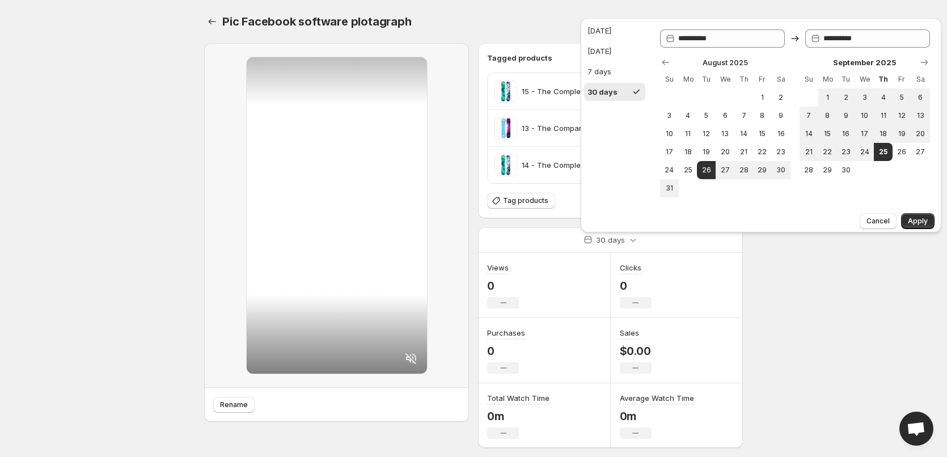
click at [819, 264] on body "Home Feeds Videos Subscription Settings Pic Facebook software plotagraph. This …" at bounding box center [473, 228] width 947 height 457
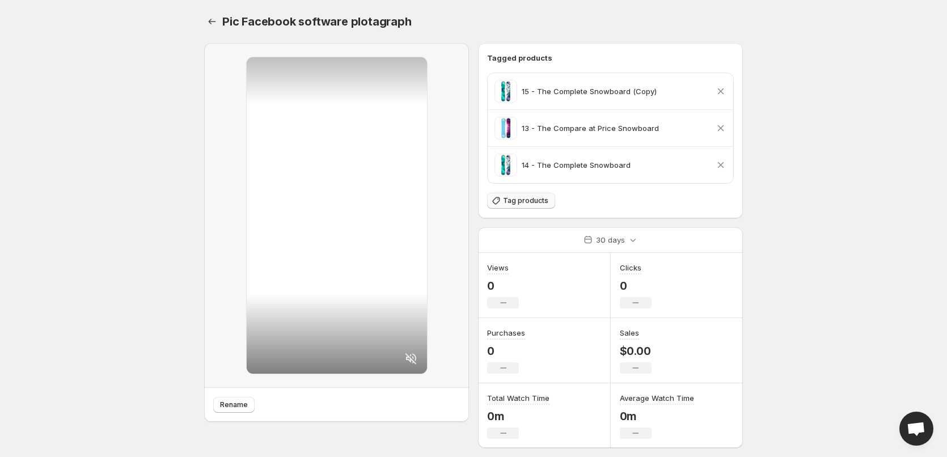
click at [511, 203] on span "Tag products" at bounding box center [525, 200] width 45 height 9
drag, startPoint x: 578, startPoint y: 126, endPoint x: 654, endPoint y: 126, distance: 75.4
click at [649, 126] on p "13 - The Compare at Price Snowboard" at bounding box center [590, 127] width 137 height 11
click at [669, 127] on div "13 - The Compare at Price Snowboard Remove product" at bounding box center [610, 128] width 232 height 23
drag, startPoint x: 673, startPoint y: 129, endPoint x: 571, endPoint y: 92, distance: 108.3
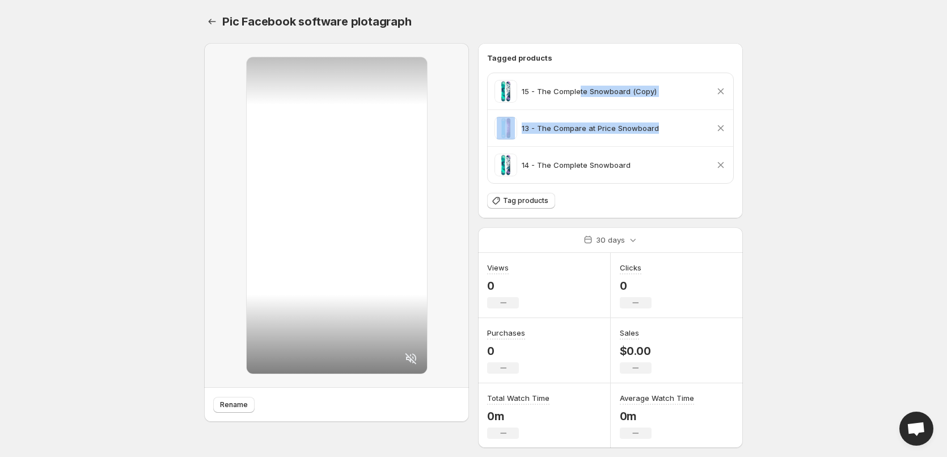
click at [573, 93] on div "15 - The Complete Snowboard (Copy) Remove product 13 - The Compare at Price Sno…" at bounding box center [610, 128] width 245 height 110
click at [566, 91] on p "15 - The Complete Snowboard (Copy)" at bounding box center [589, 91] width 135 height 11
drag, startPoint x: 499, startPoint y: 136, endPoint x: 647, endPoint y: 188, distance: 157.4
click at [647, 188] on div "Tagged products 15 - The Complete Snowboard (Copy) Remove product 13 - The Comp…" at bounding box center [610, 130] width 247 height 157
click at [649, 188] on div "Tagged products 15 - The Complete Snowboard (Copy) Remove product 13 - The Comp…" at bounding box center [610, 130] width 247 height 157
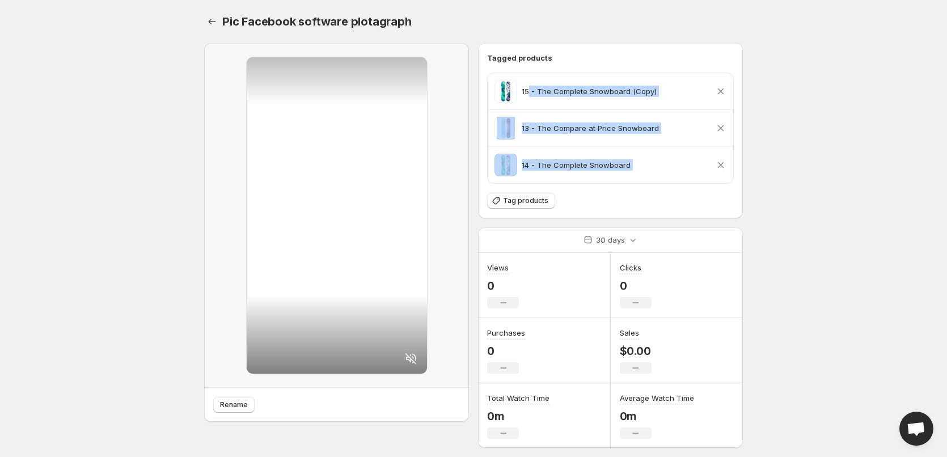
drag, startPoint x: 673, startPoint y: 177, endPoint x: 526, endPoint y: 83, distance: 175.2
click at [529, 84] on div "15 - The Complete Snowboard (Copy) Remove product 13 - The Compare at Price Sno…" at bounding box center [610, 128] width 245 height 110
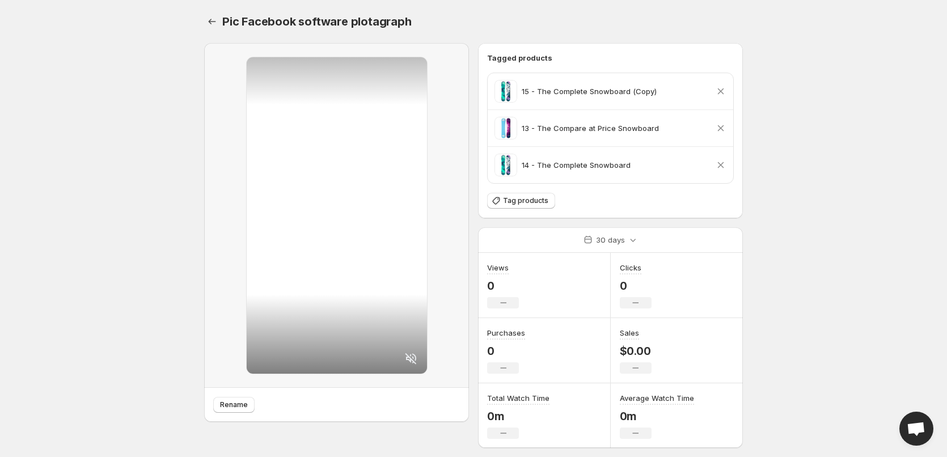
click at [526, 82] on div "15 - The Complete Snowboard (Copy) Remove product" at bounding box center [610, 91] width 245 height 36
click at [718, 95] on icon at bounding box center [720, 91] width 11 height 11
click at [721, 96] on icon at bounding box center [720, 91] width 11 height 11
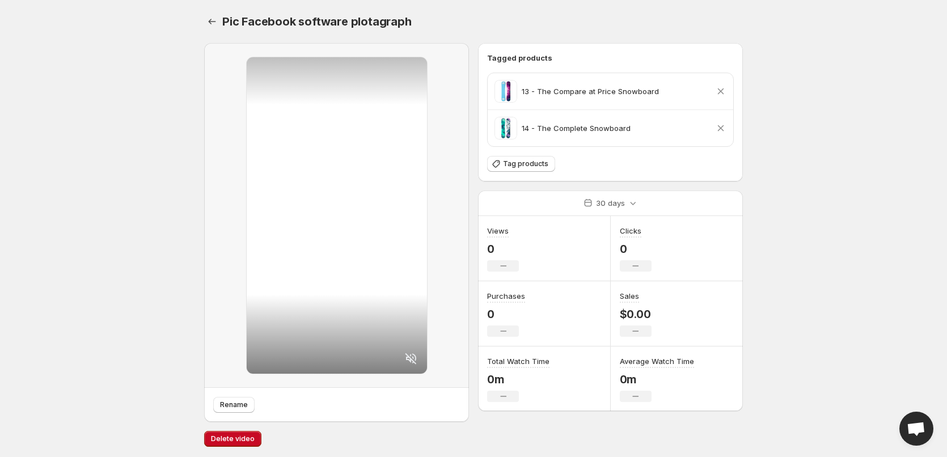
click at [721, 95] on icon at bounding box center [721, 91] width 6 height 6
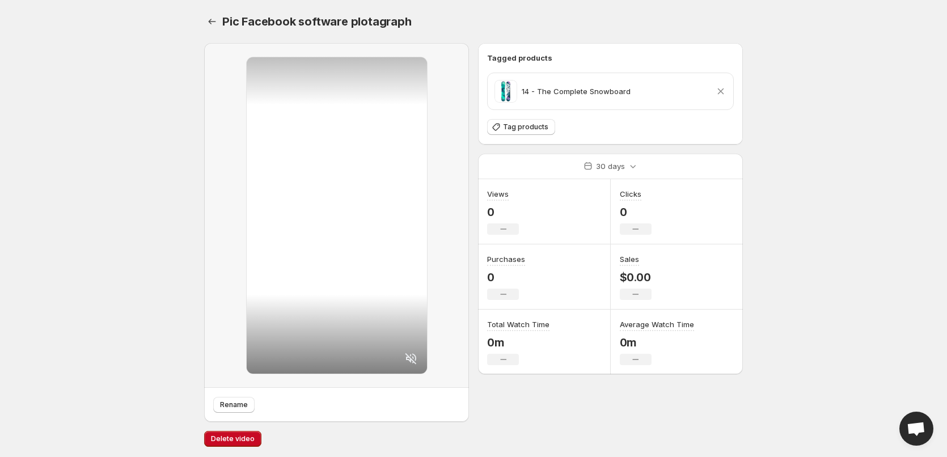
click at [721, 95] on icon at bounding box center [721, 91] width 6 height 6
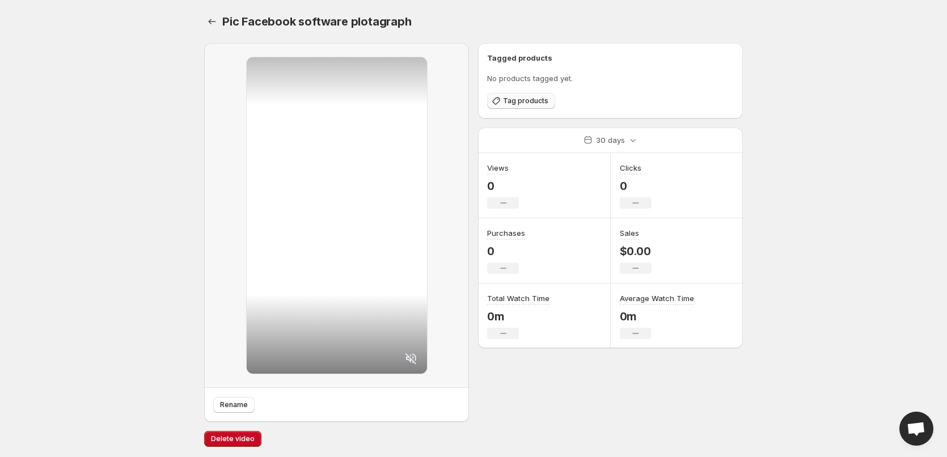
click at [522, 99] on button "Tag products" at bounding box center [521, 101] width 68 height 16
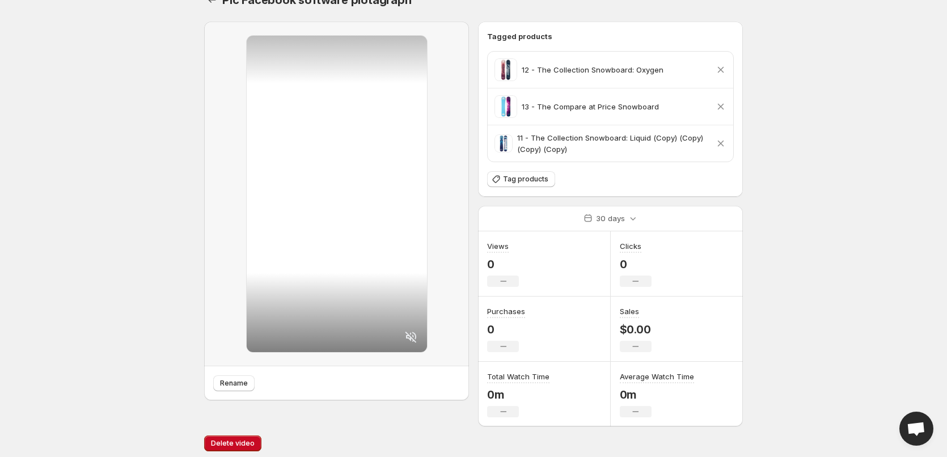
scroll to position [31, 0]
